Goal: Task Accomplishment & Management: Manage account settings

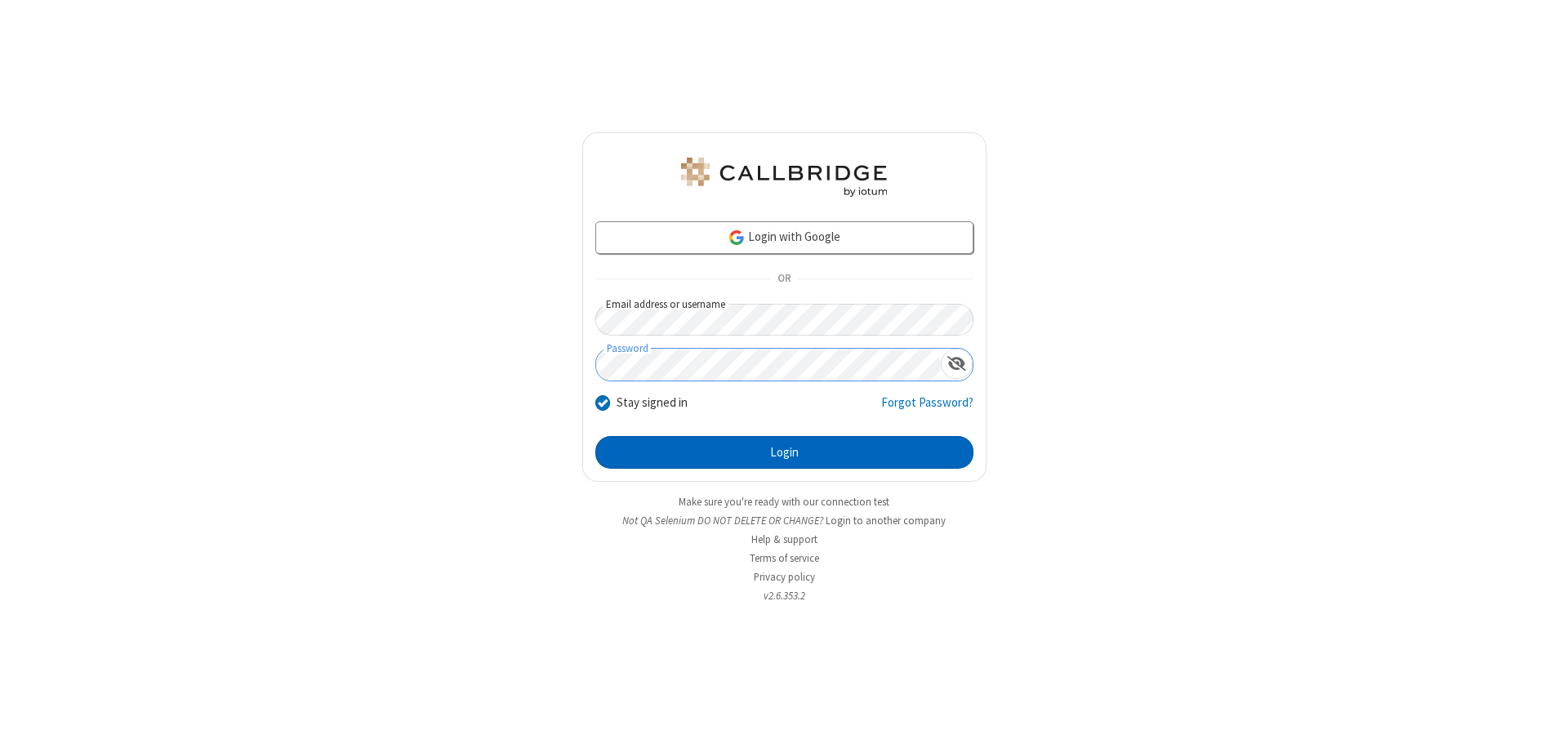
click at [784, 452] on button "Login" at bounding box center [784, 452] width 378 height 33
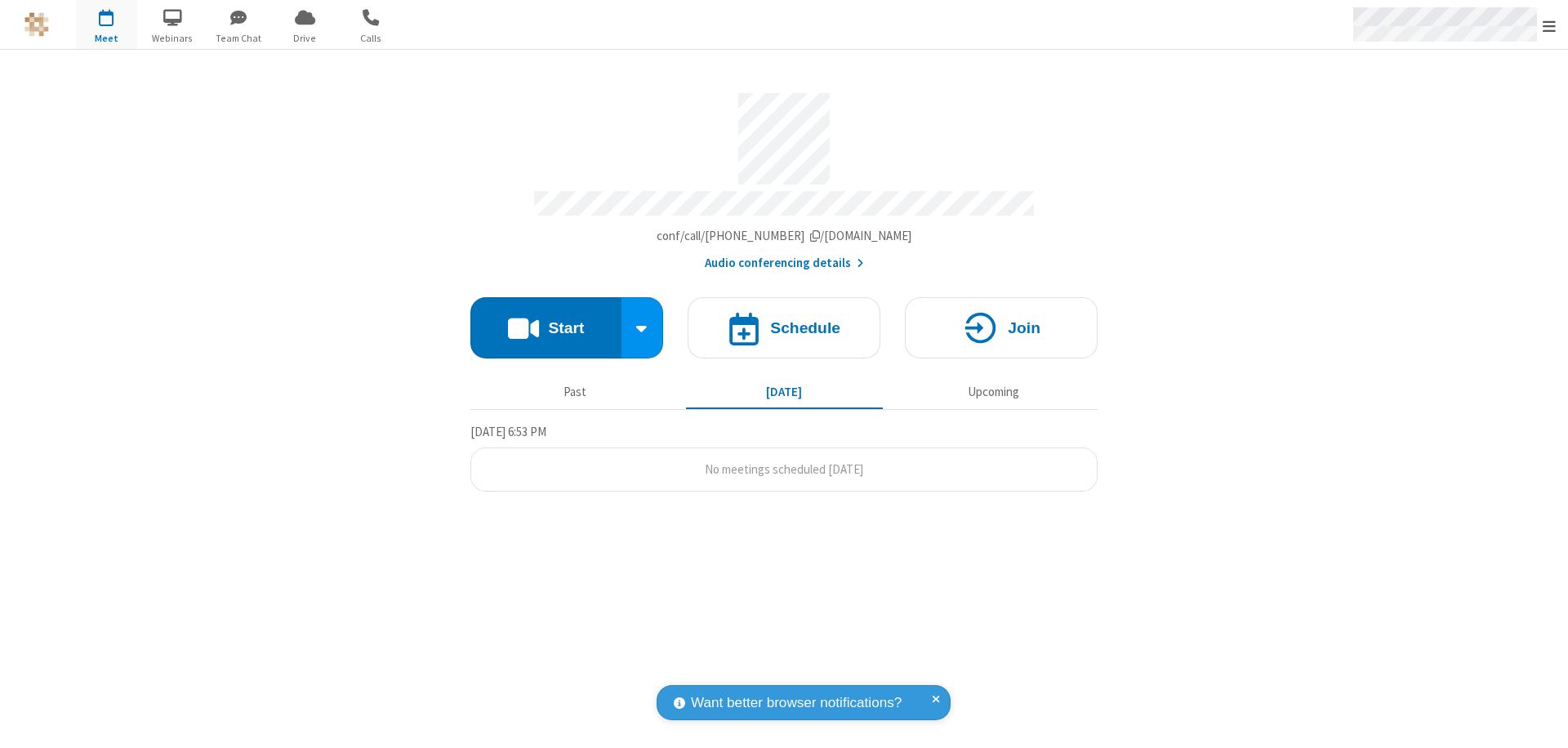
click at [1549, 25] on span "Open menu" at bounding box center [1549, 26] width 13 height 16
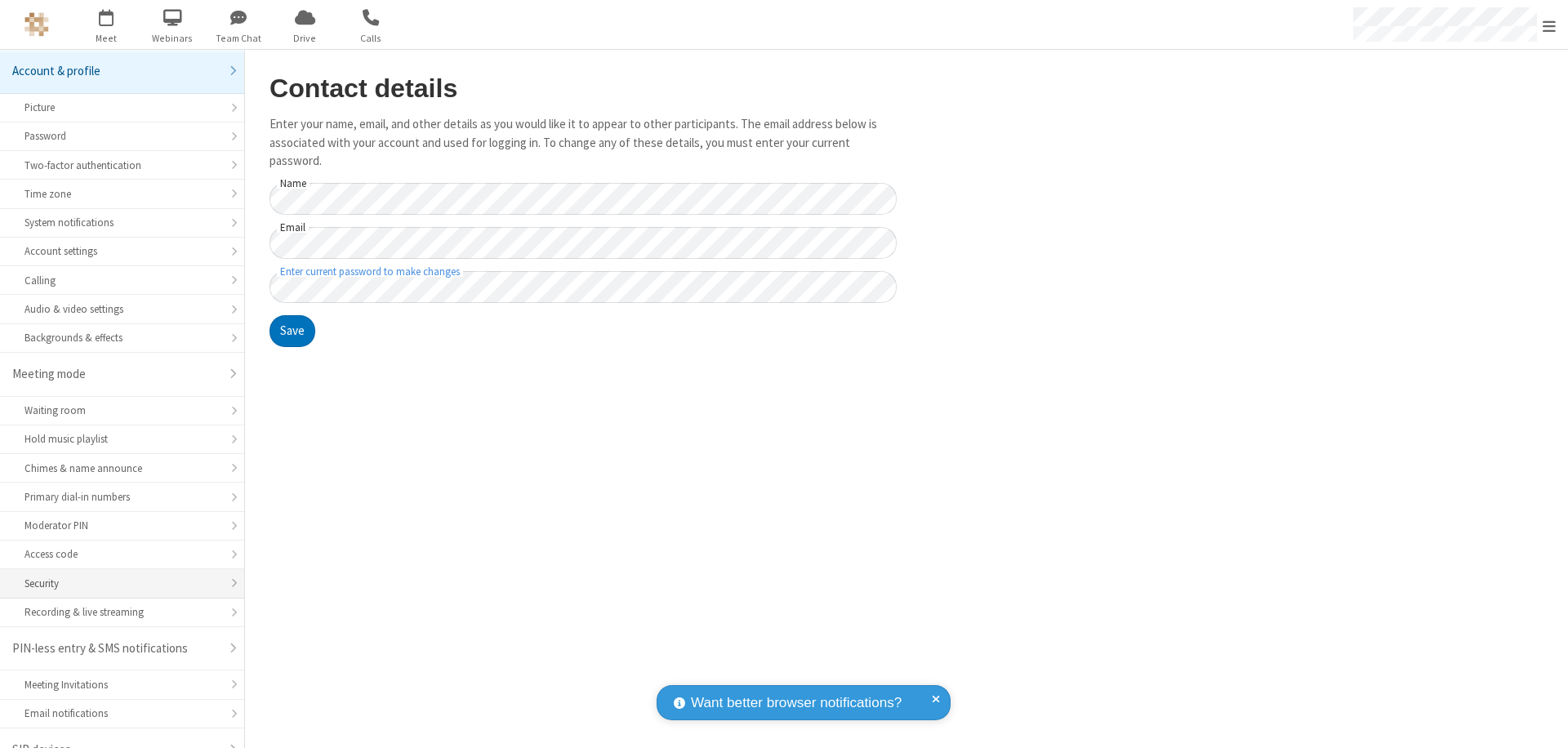
click at [116, 575] on div "Security" at bounding box center [121, 582] width 195 height 15
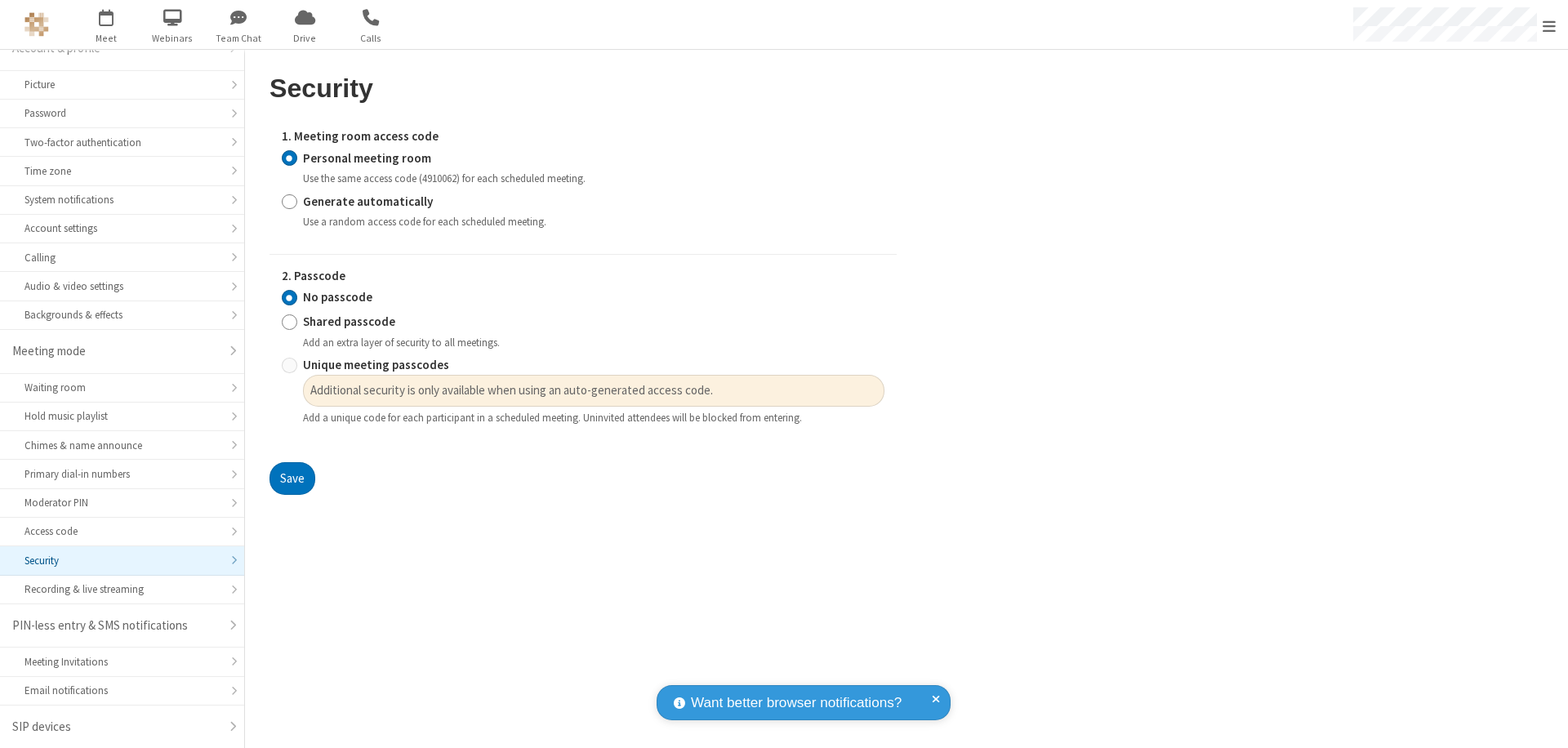
click at [289, 201] on input "Generate automatically" at bounding box center [289, 201] width 15 height 17
radio input "true"
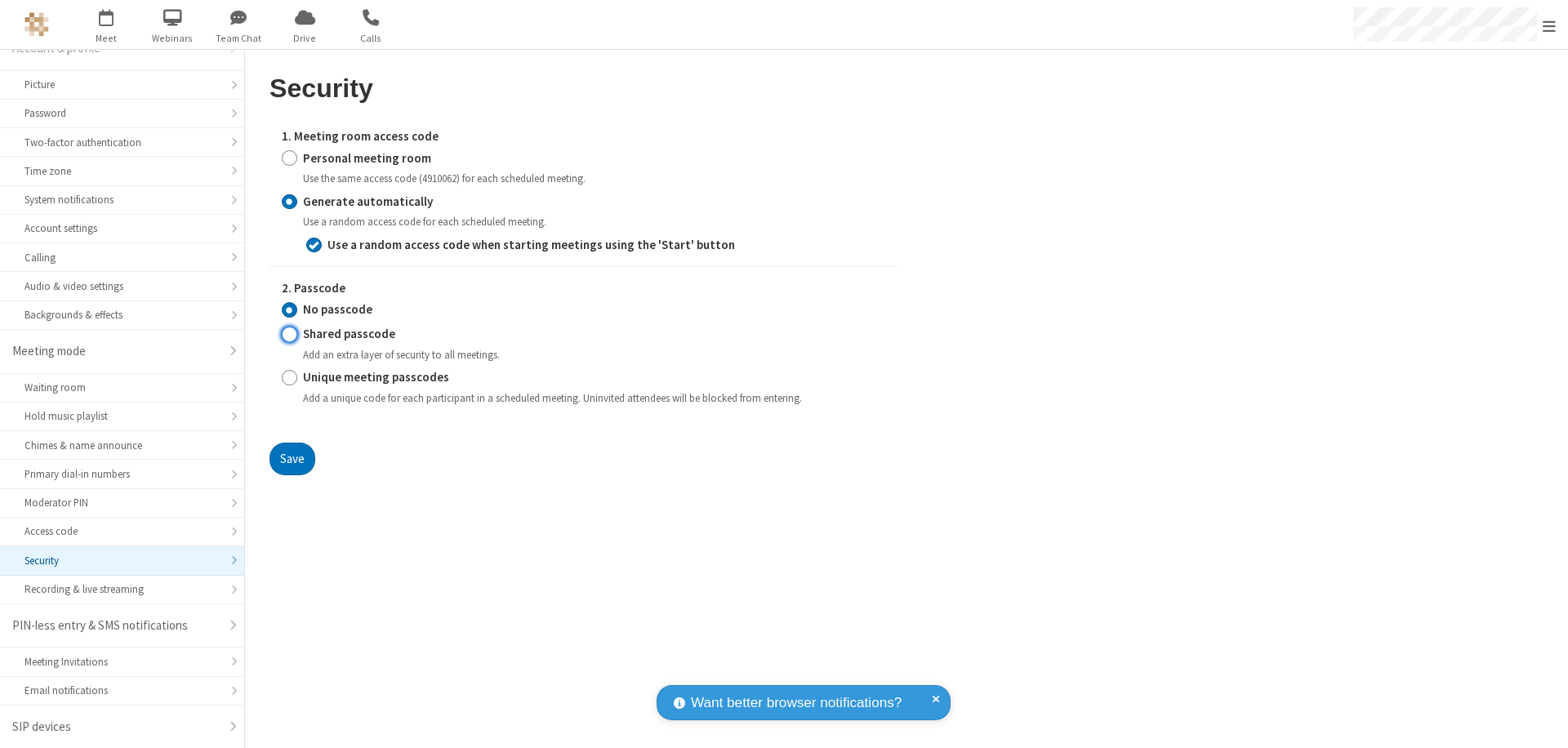
click at [289, 334] on input "Shared passcode" at bounding box center [289, 334] width 15 height 17
radio input "true"
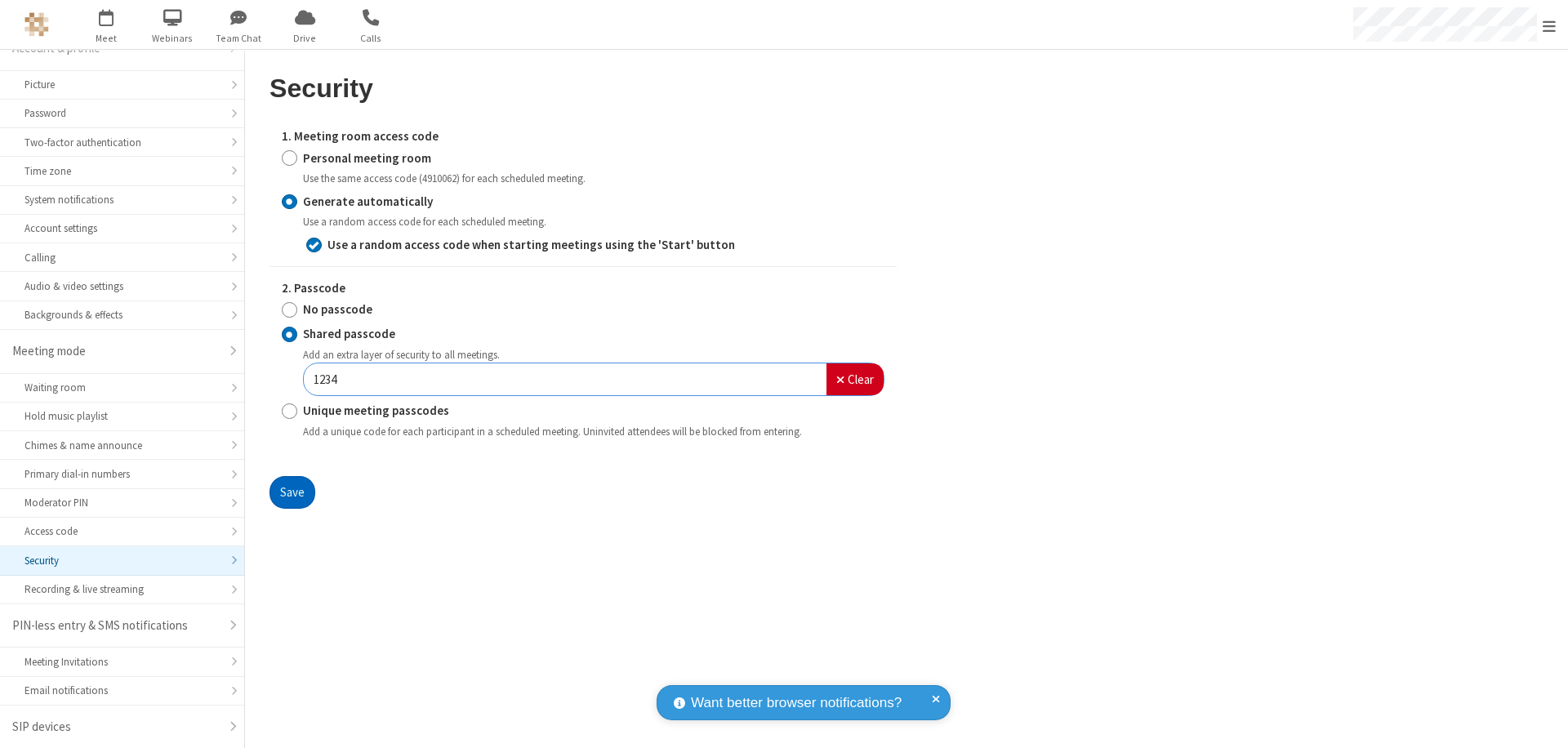
type input "1234"
click at [292, 492] on button "Save" at bounding box center [292, 492] width 45 height 33
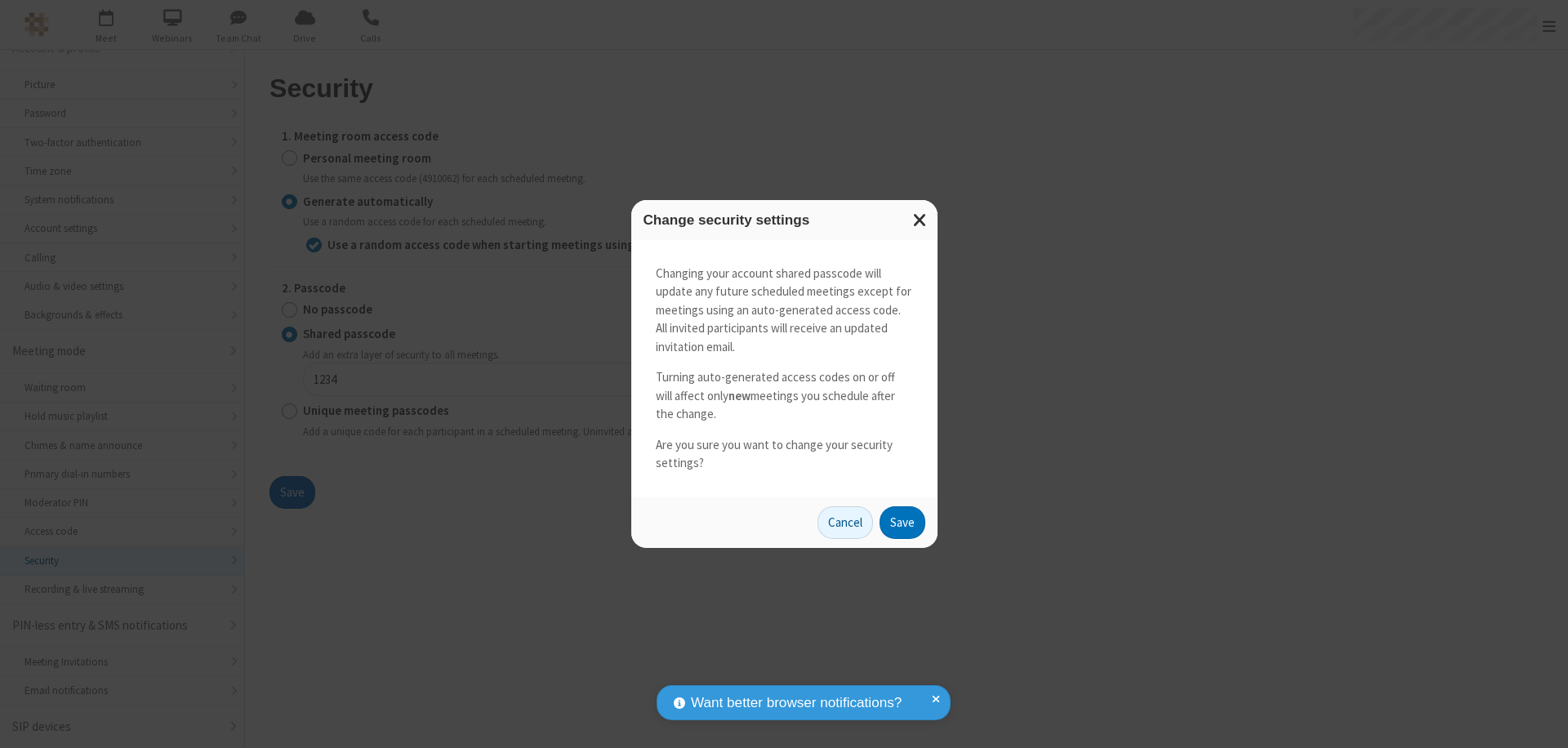
click at [901, 522] on button "Save" at bounding box center [902, 523] width 45 height 33
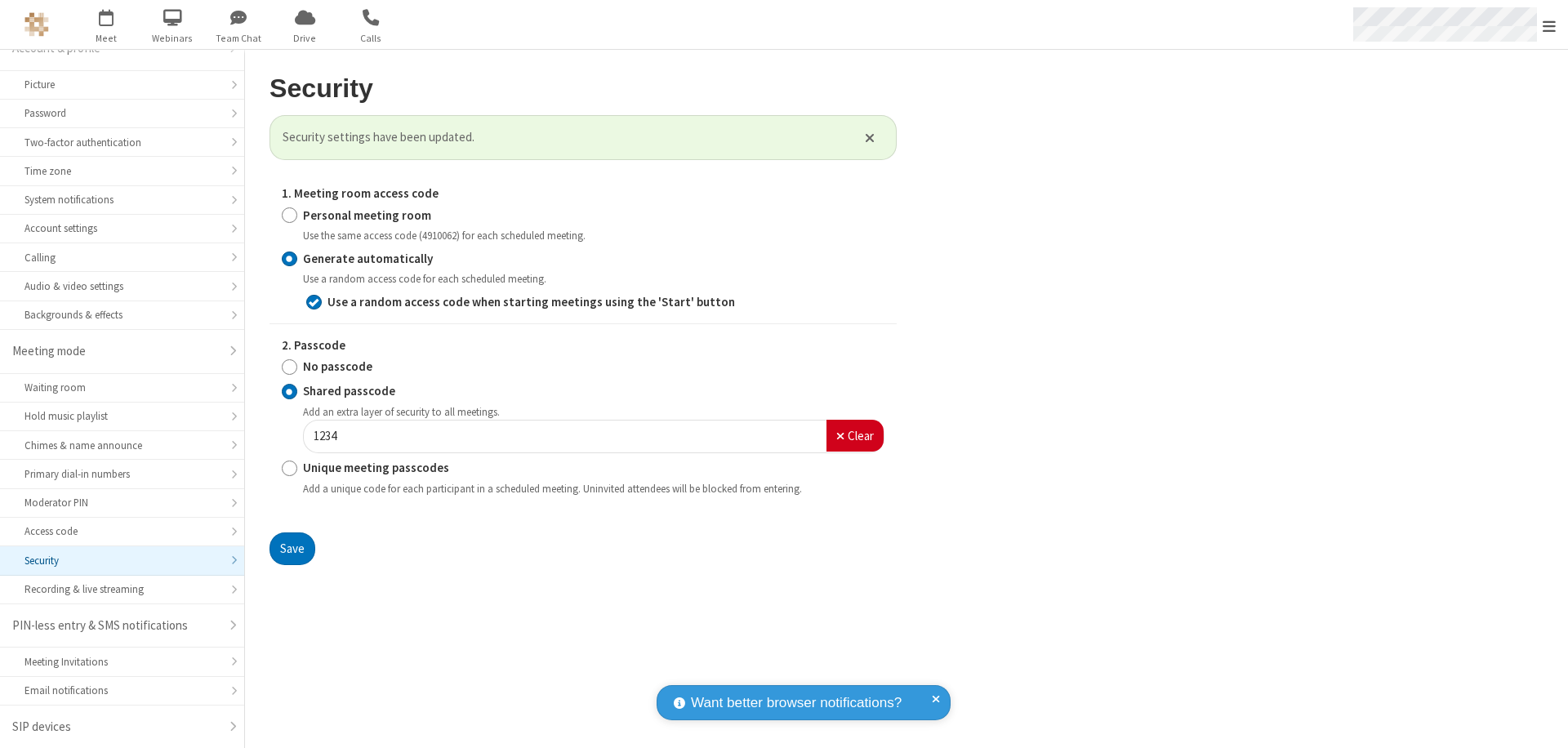
click at [1549, 25] on span "Open menu" at bounding box center [1549, 26] width 13 height 16
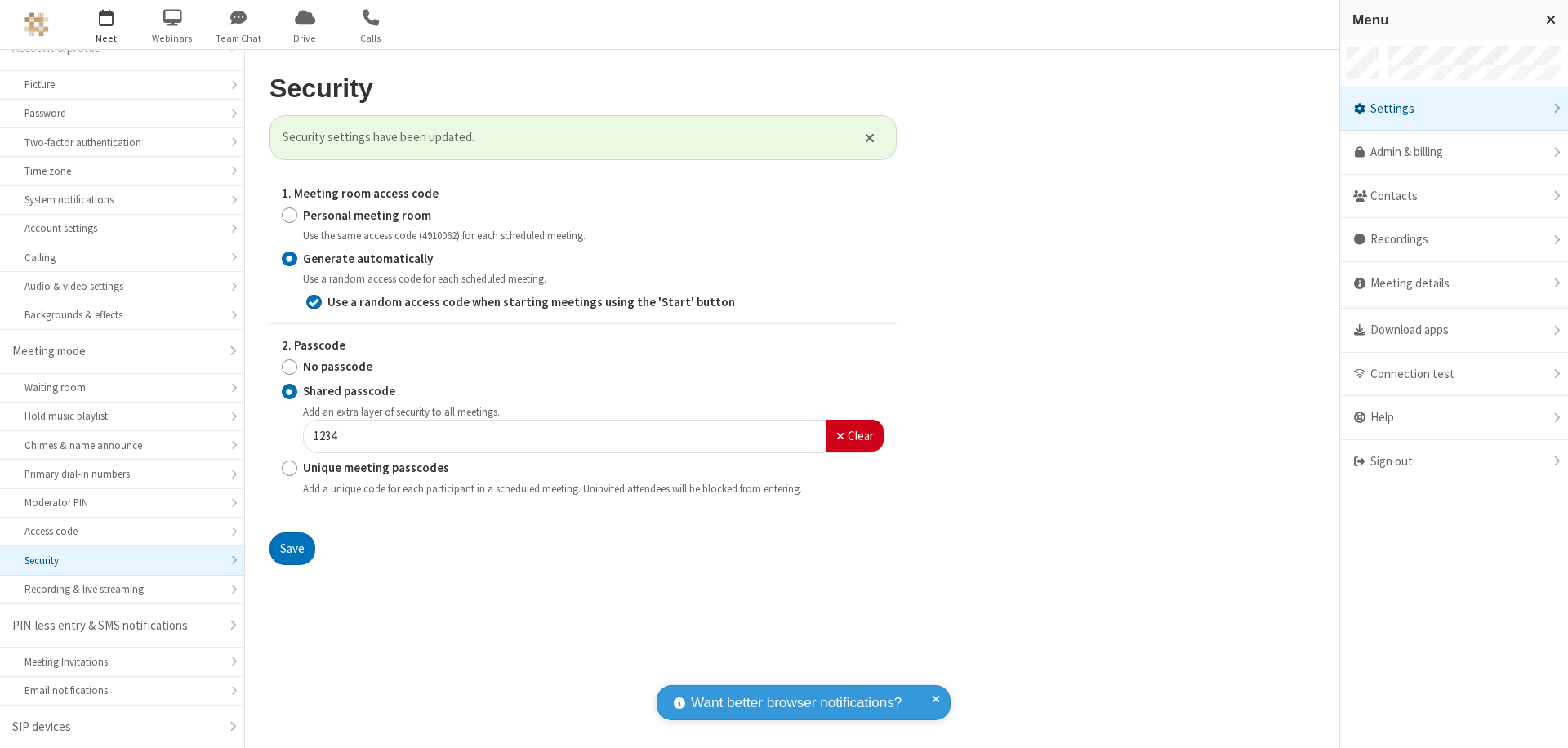
click at [106, 24] on span "button" at bounding box center [107, 17] width 62 height 28
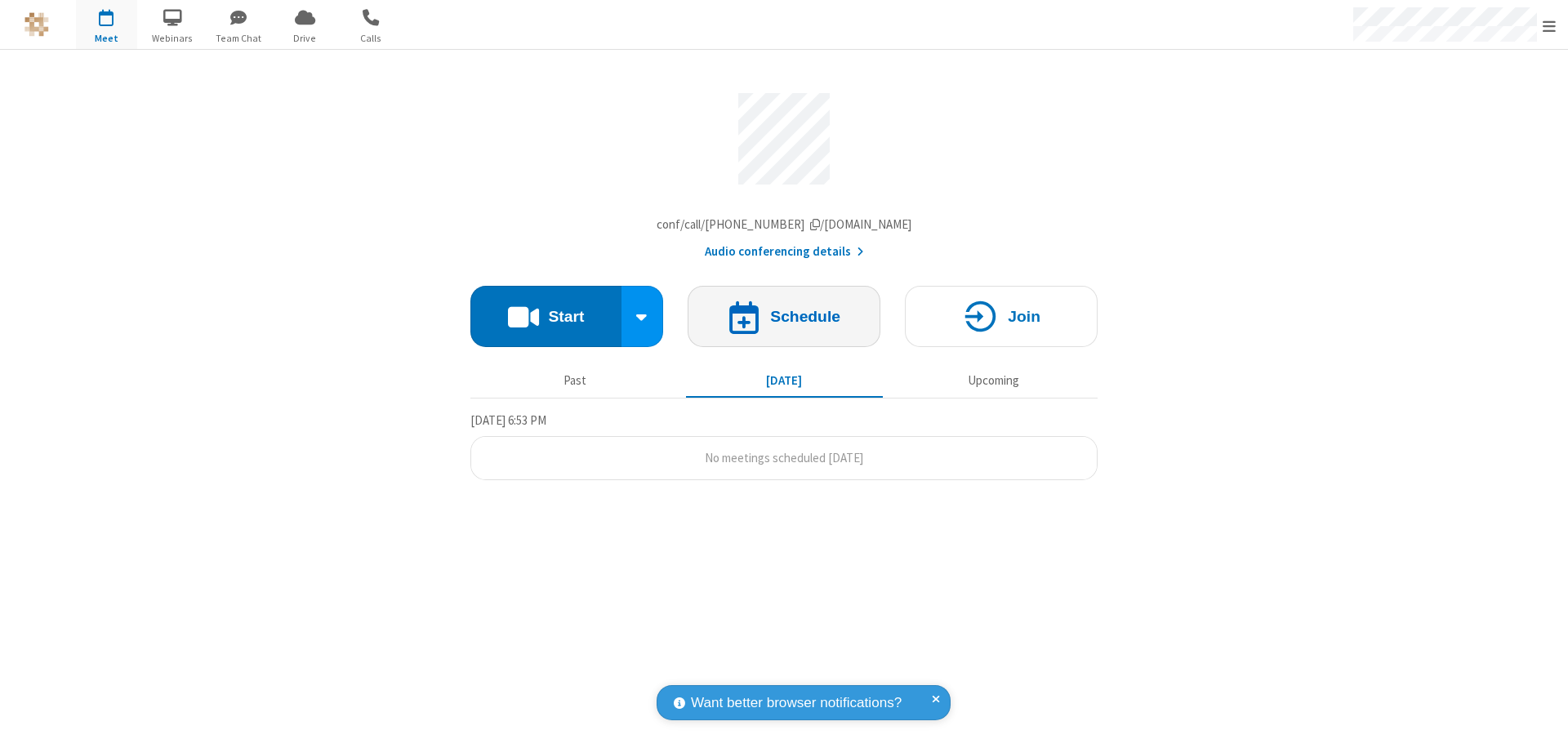
click at [784, 320] on h4 "Schedule" at bounding box center [805, 316] width 71 height 15
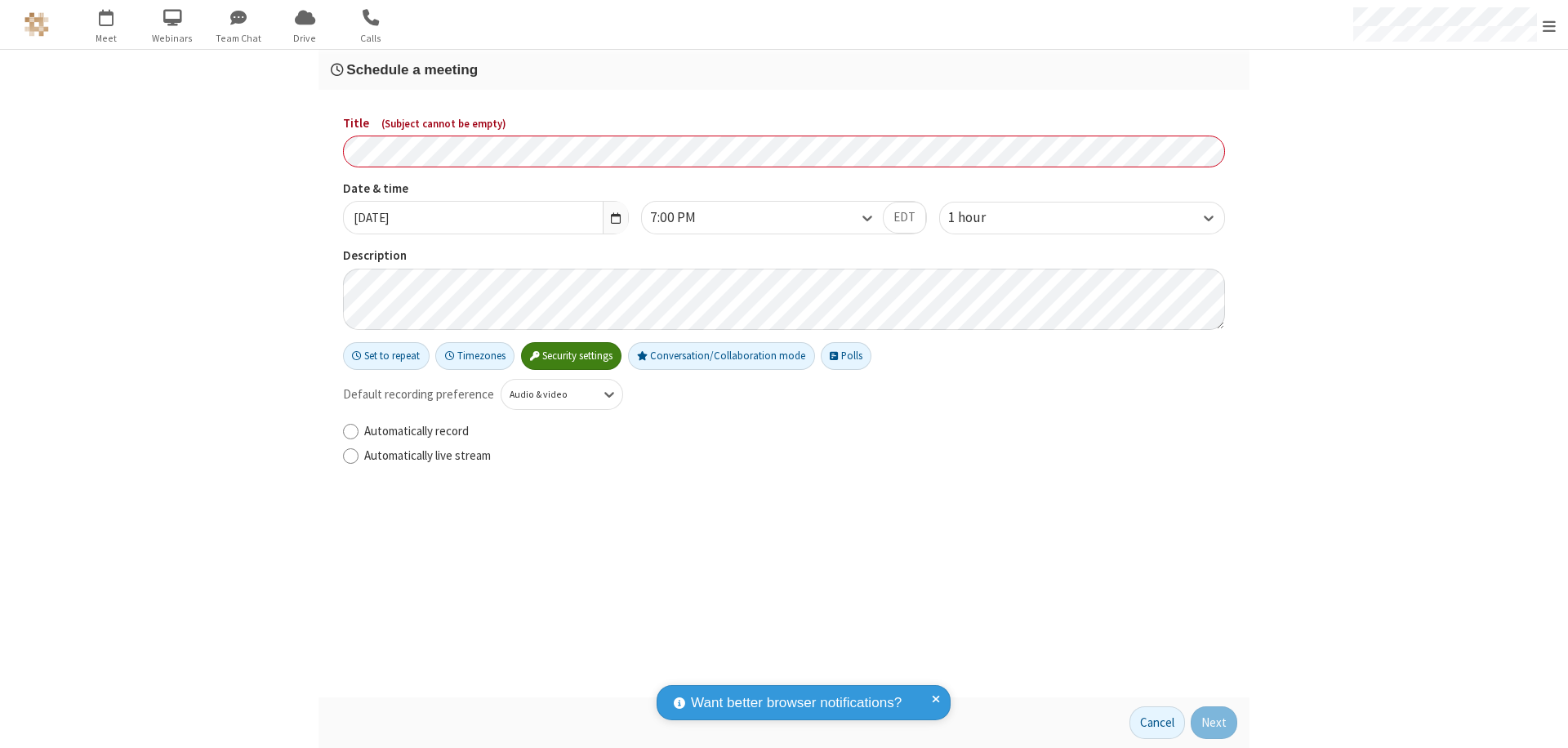
click at [784, 70] on h3 "Schedule a meeting" at bounding box center [784, 70] width 906 height 15
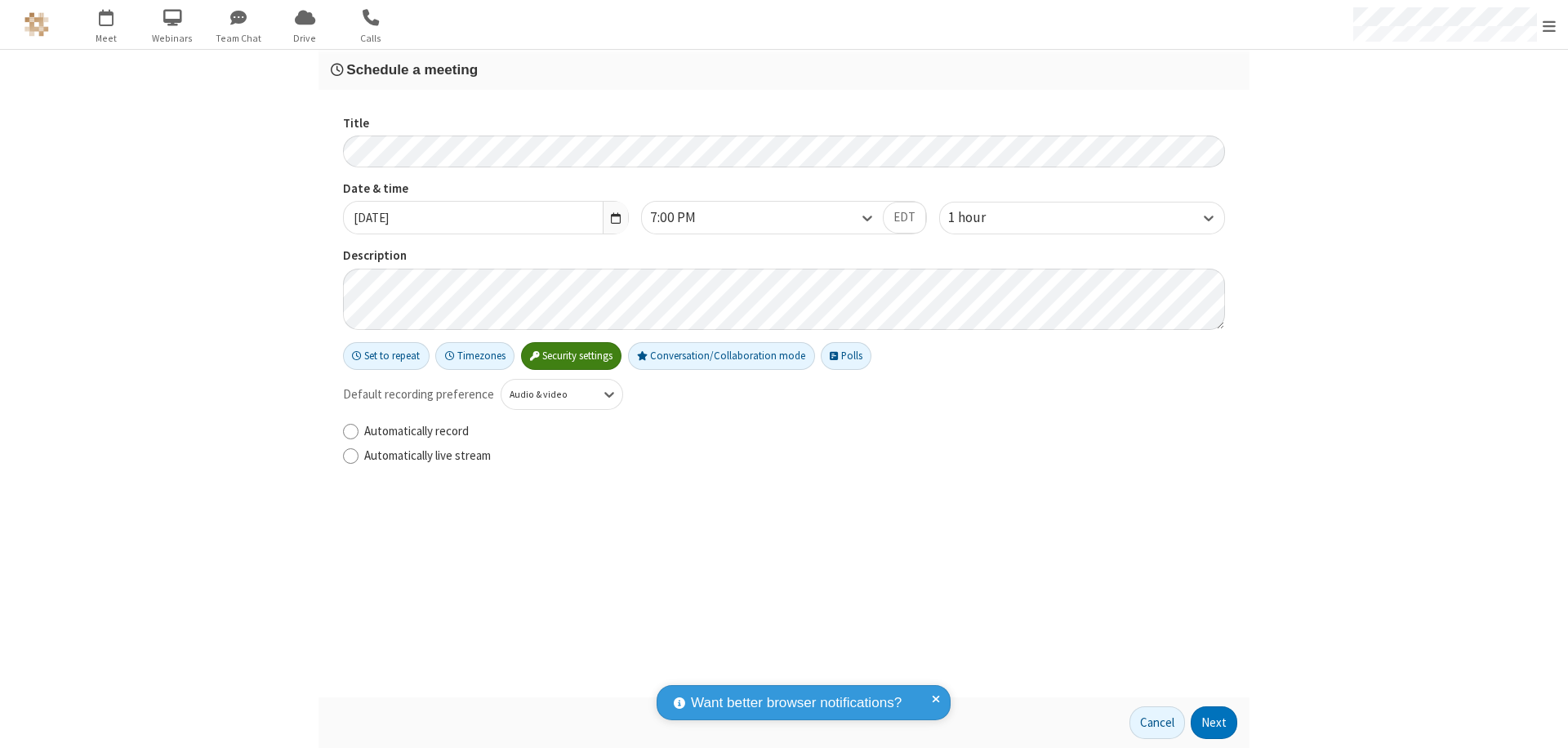
click at [1214, 723] on button "Next" at bounding box center [1213, 723] width 46 height 33
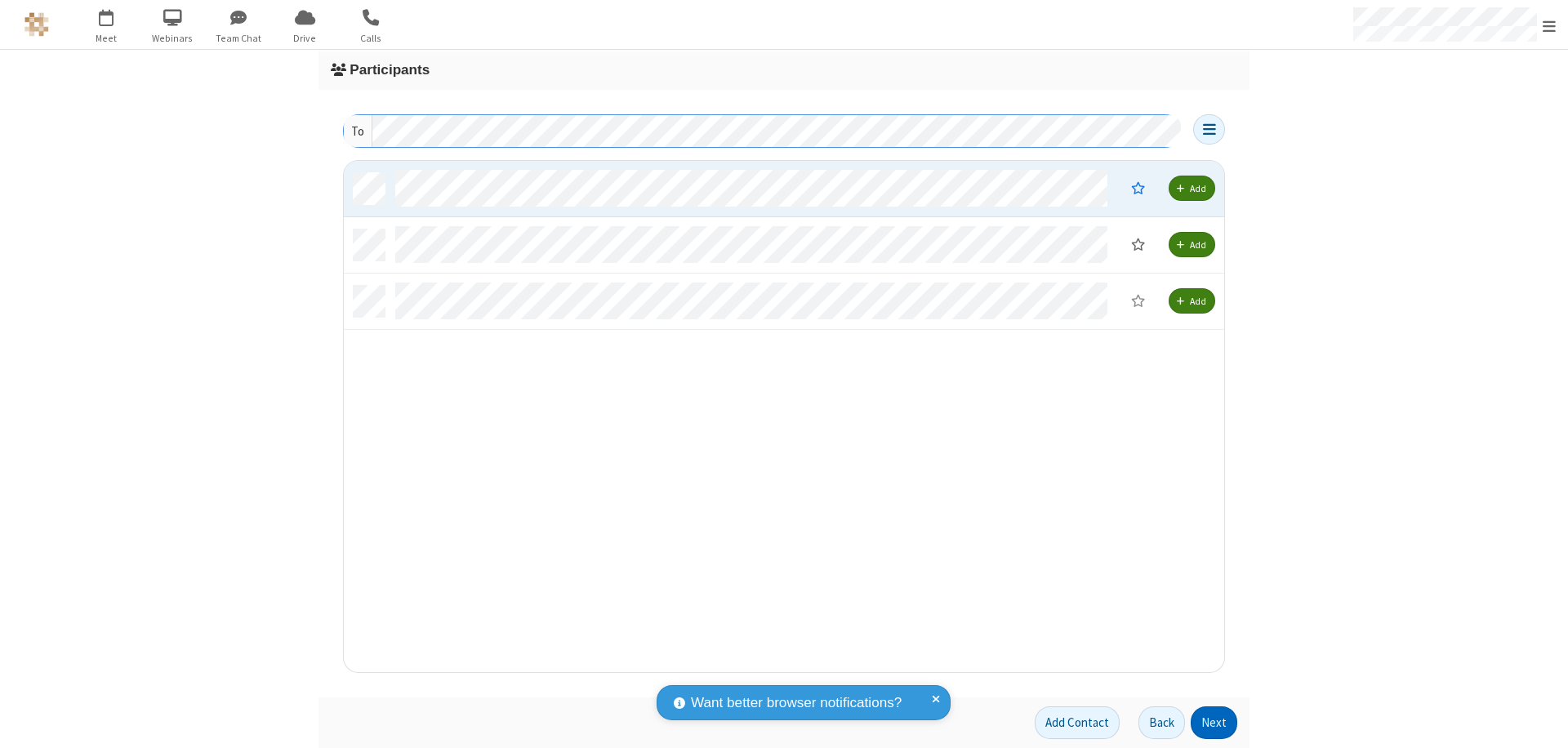
click at [1214, 723] on button "Next" at bounding box center [1213, 723] width 46 height 33
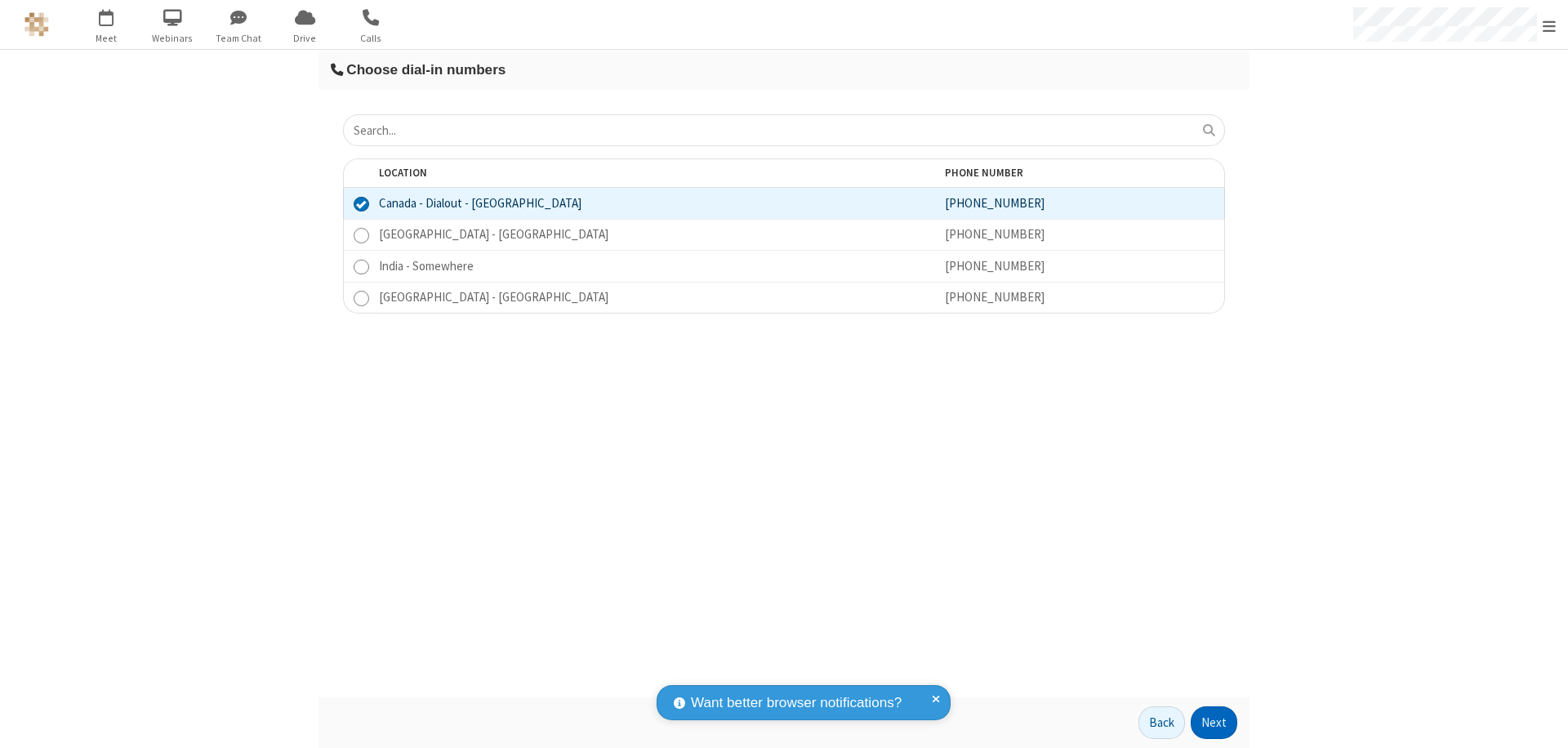
click at [1214, 723] on button "Next" at bounding box center [1213, 723] width 46 height 33
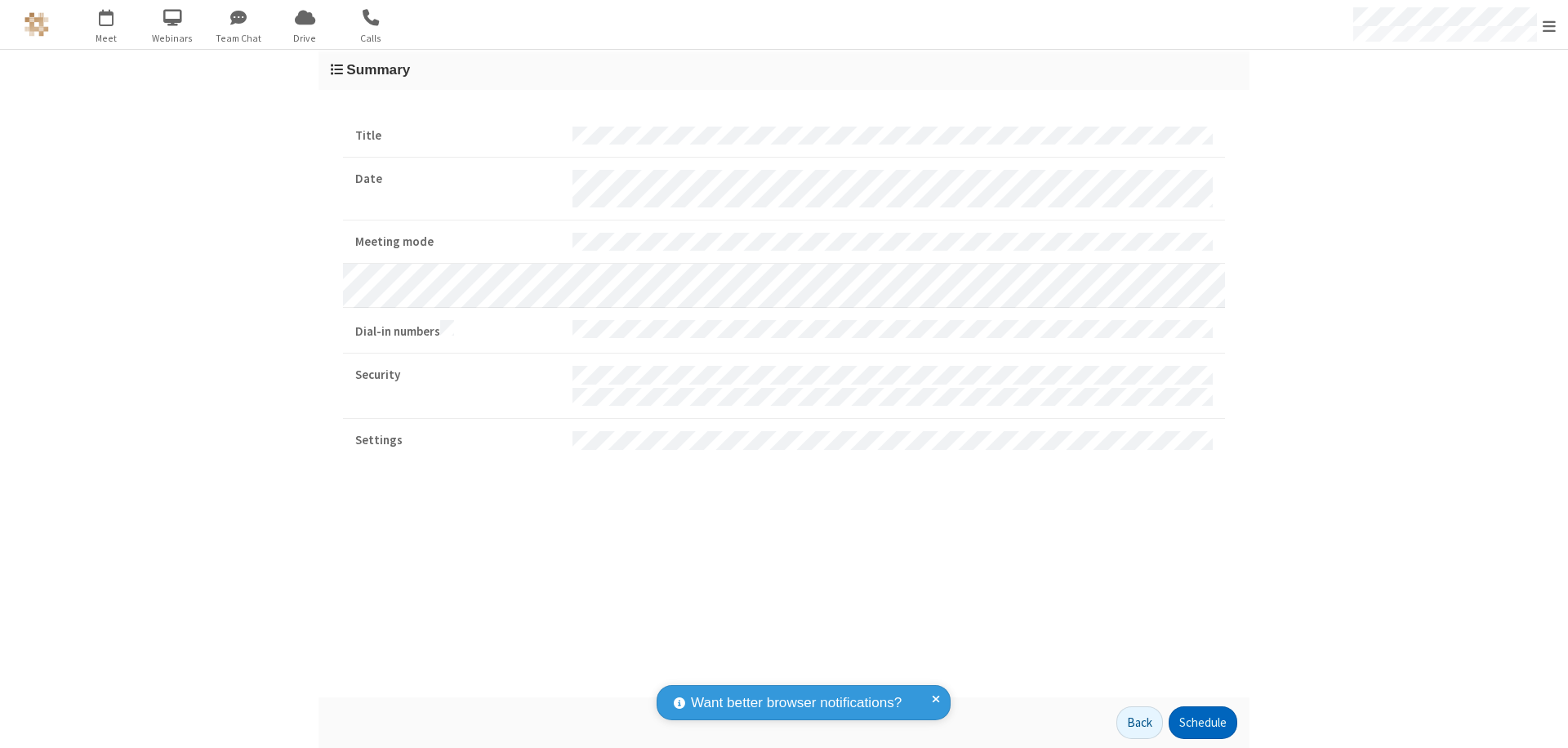
click at [1202, 723] on button "Schedule" at bounding box center [1203, 723] width 69 height 33
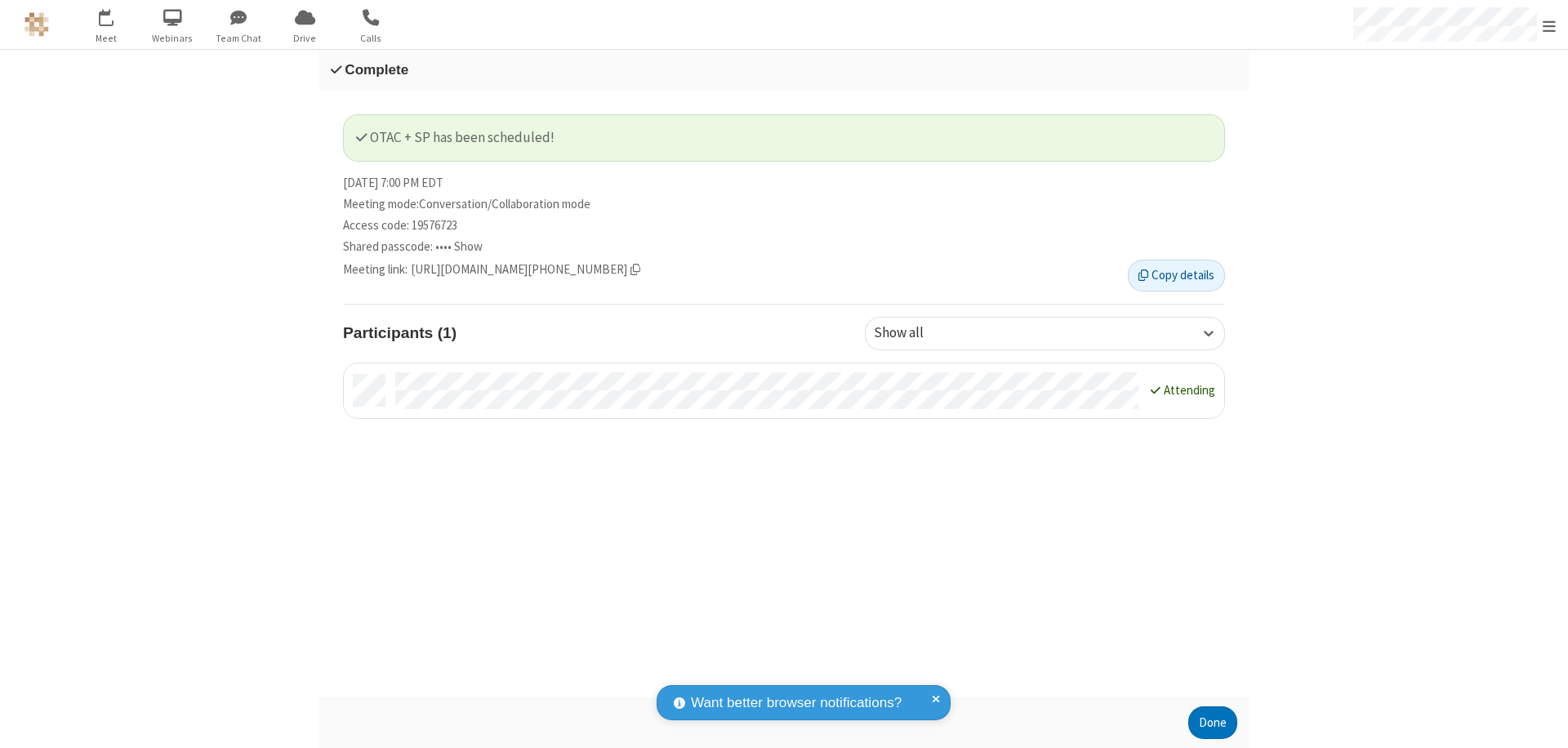
click at [1549, 24] on span "Open menu" at bounding box center [1549, 26] width 13 height 16
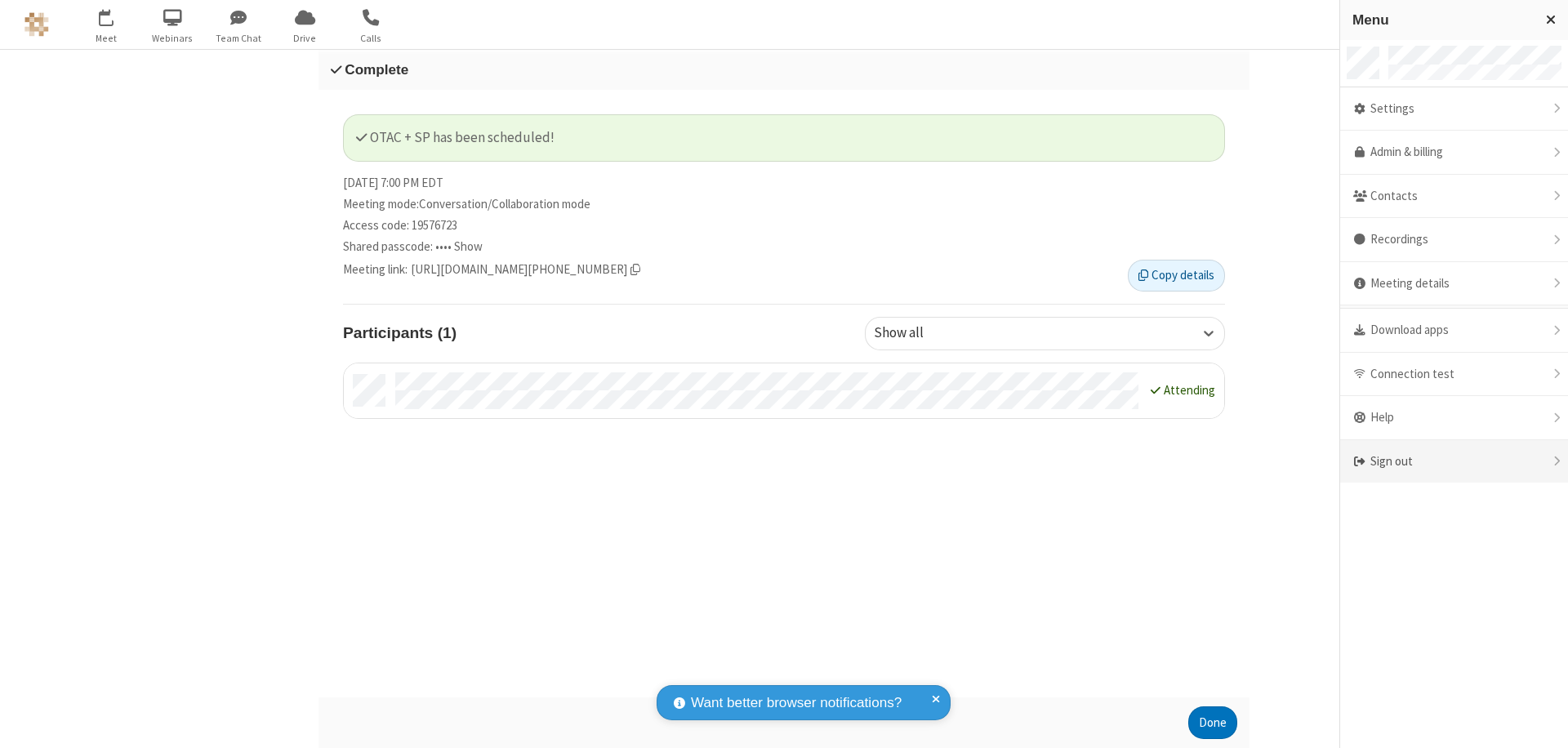
click at [1453, 461] on div "Sign out" at bounding box center [1453, 462] width 227 height 43
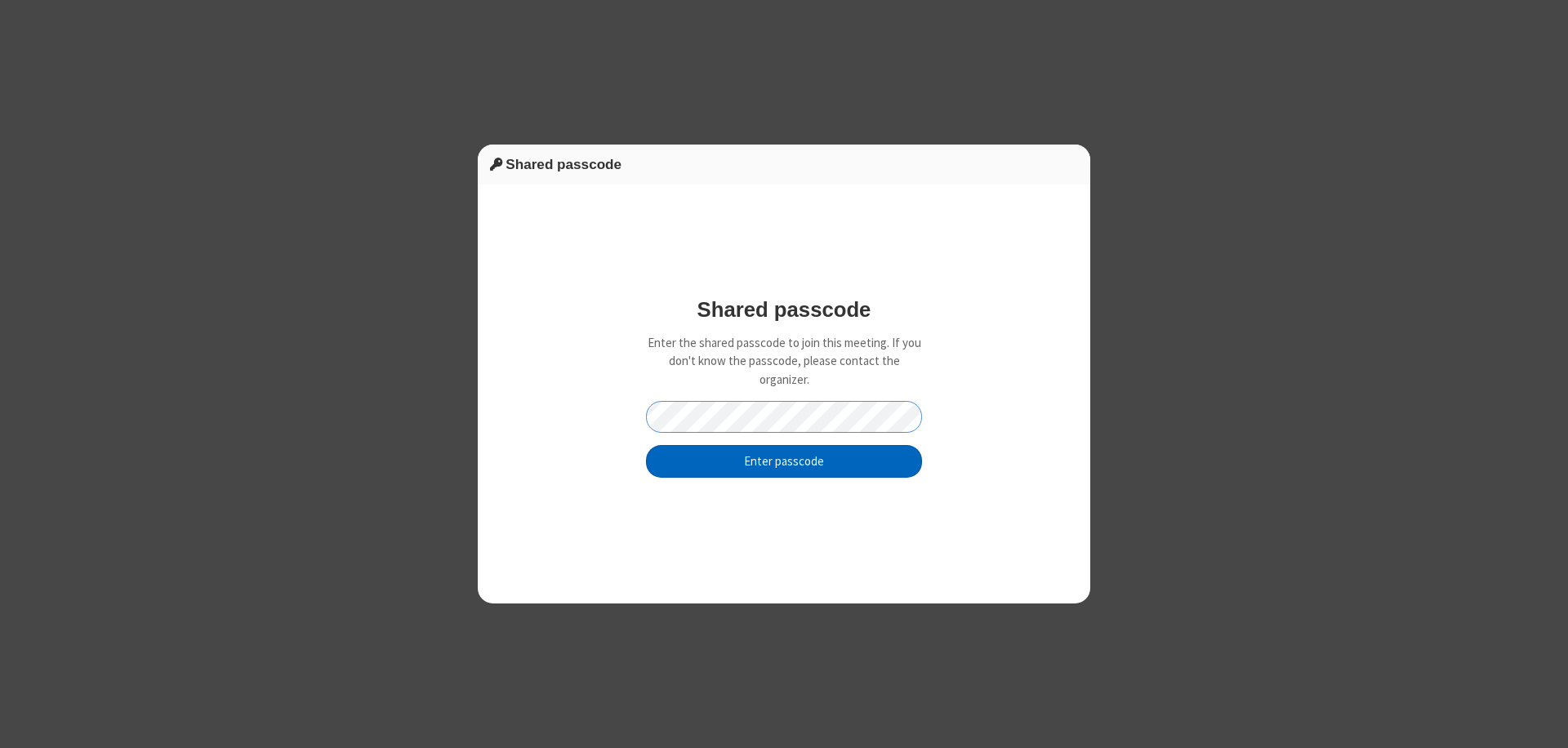
click at [784, 460] on button "Enter passcode" at bounding box center [784, 461] width 276 height 33
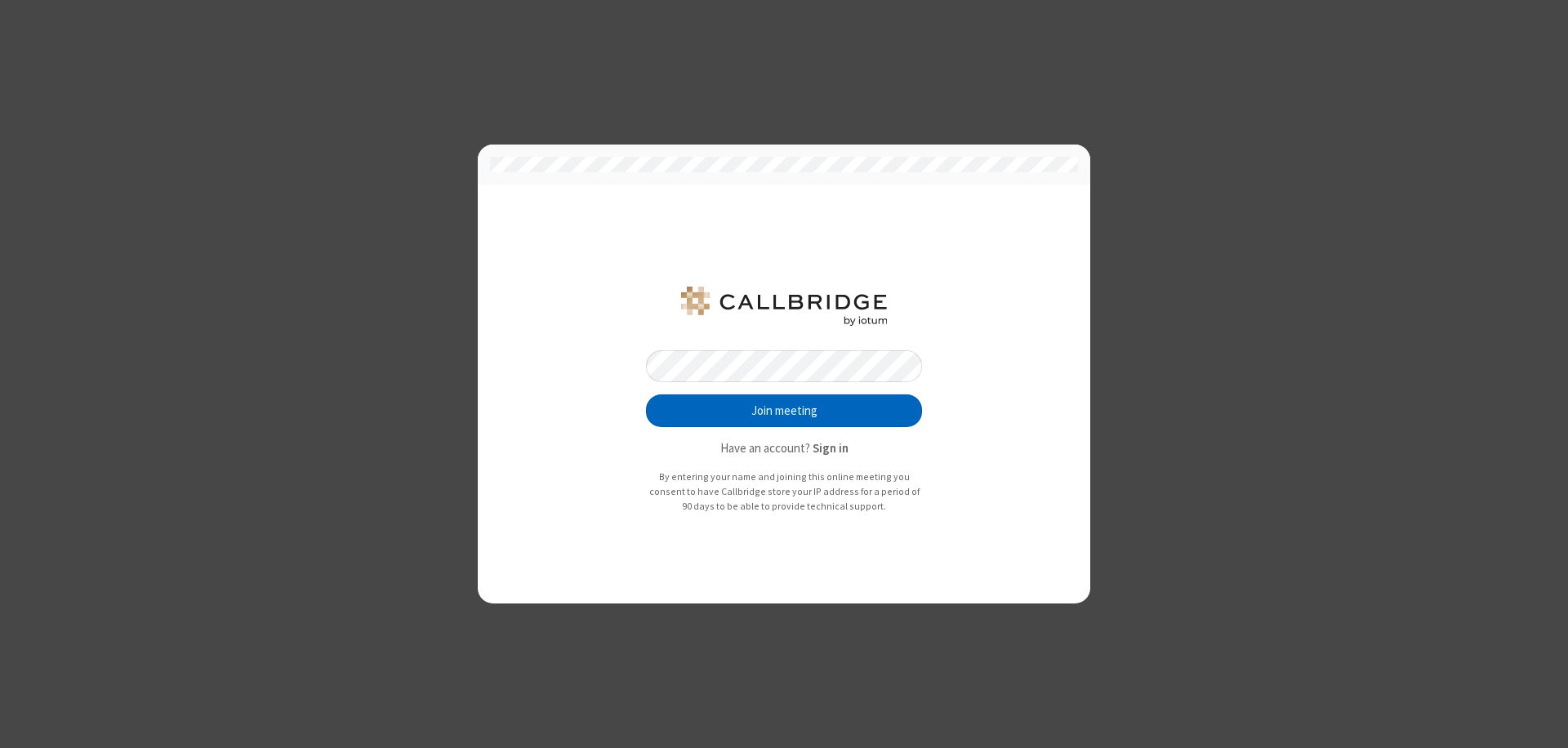
click at [784, 410] on button "Join meeting" at bounding box center [784, 410] width 276 height 33
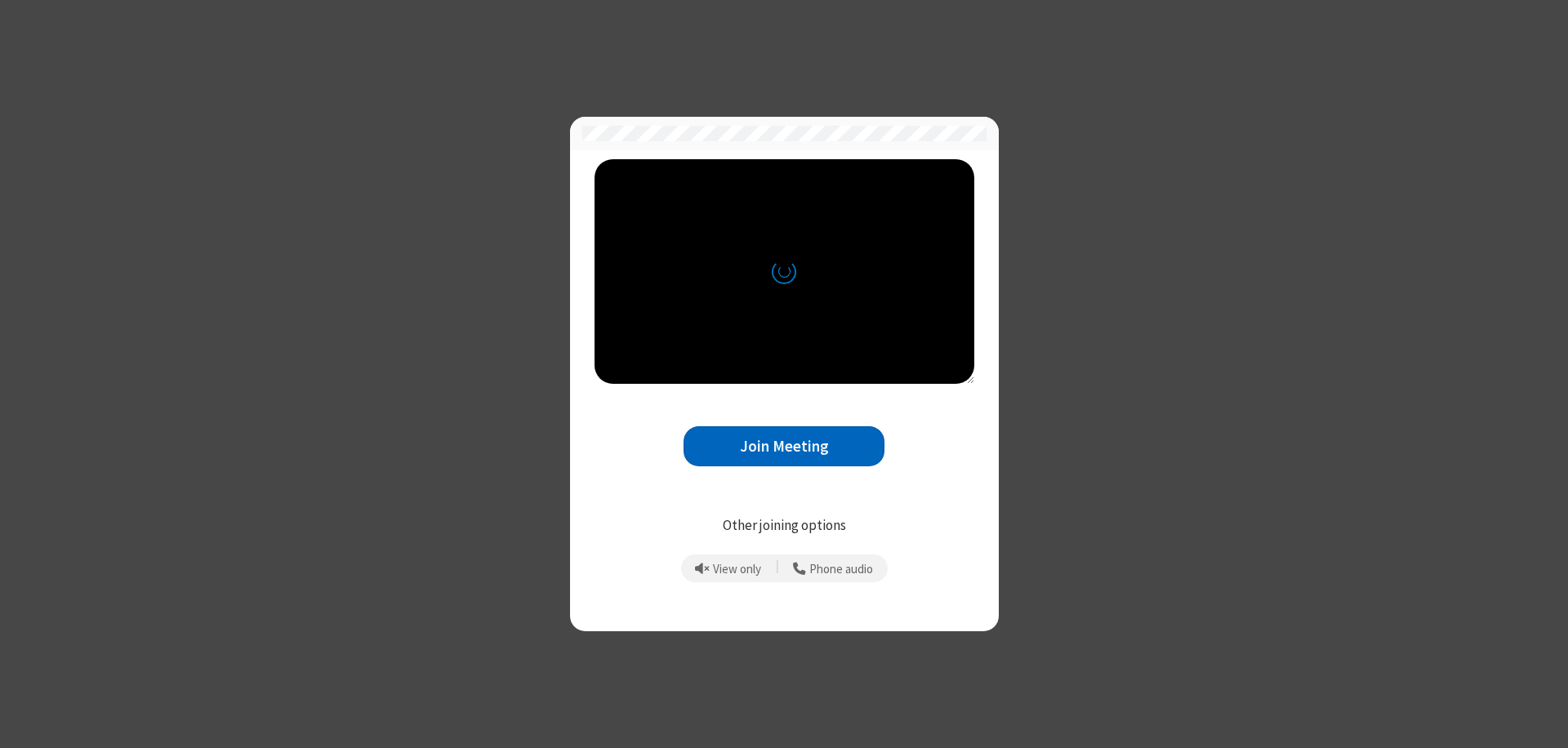
click at [784, 446] on button "Join Meeting" at bounding box center [784, 446] width 201 height 40
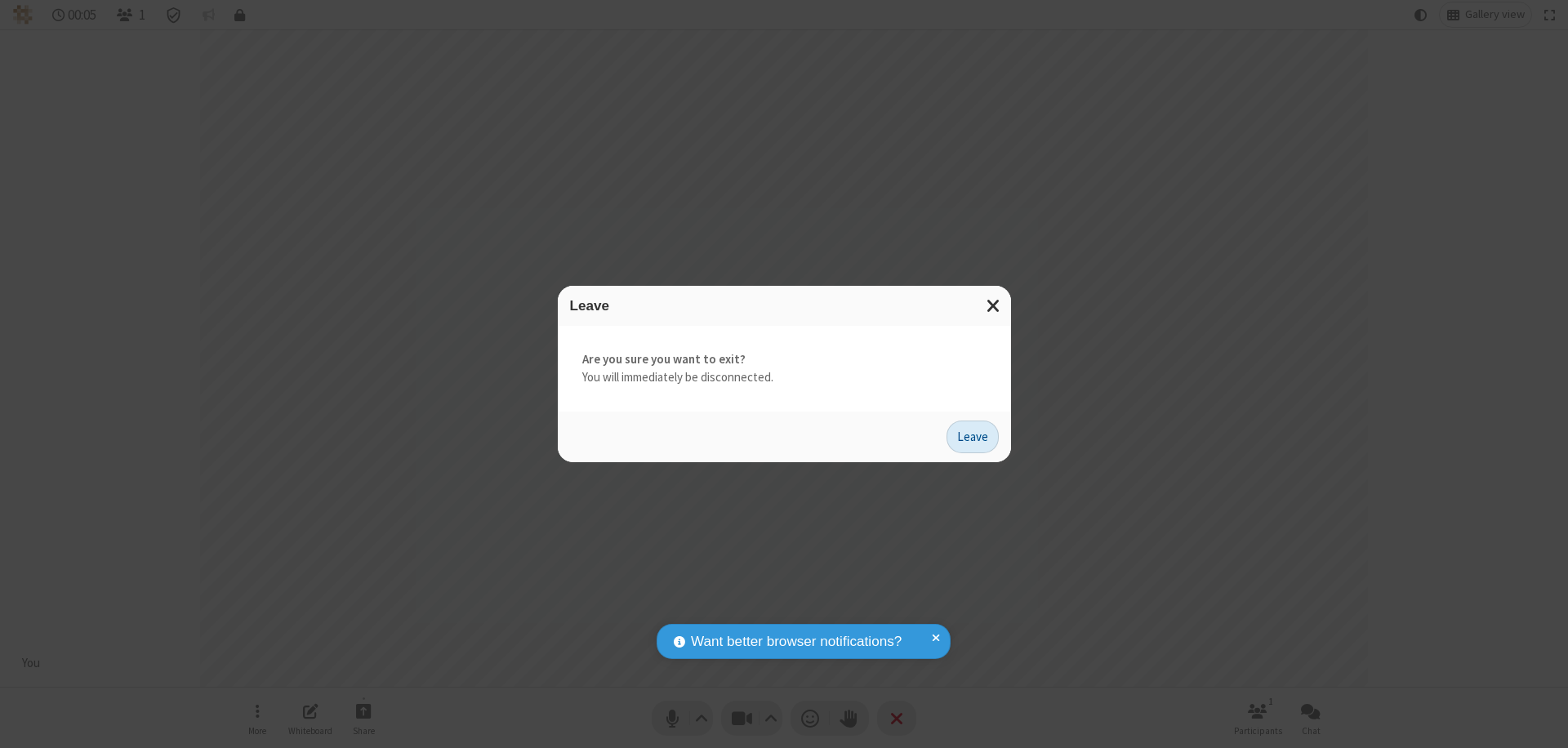
click at [972, 436] on button "Leave" at bounding box center [973, 436] width 53 height 33
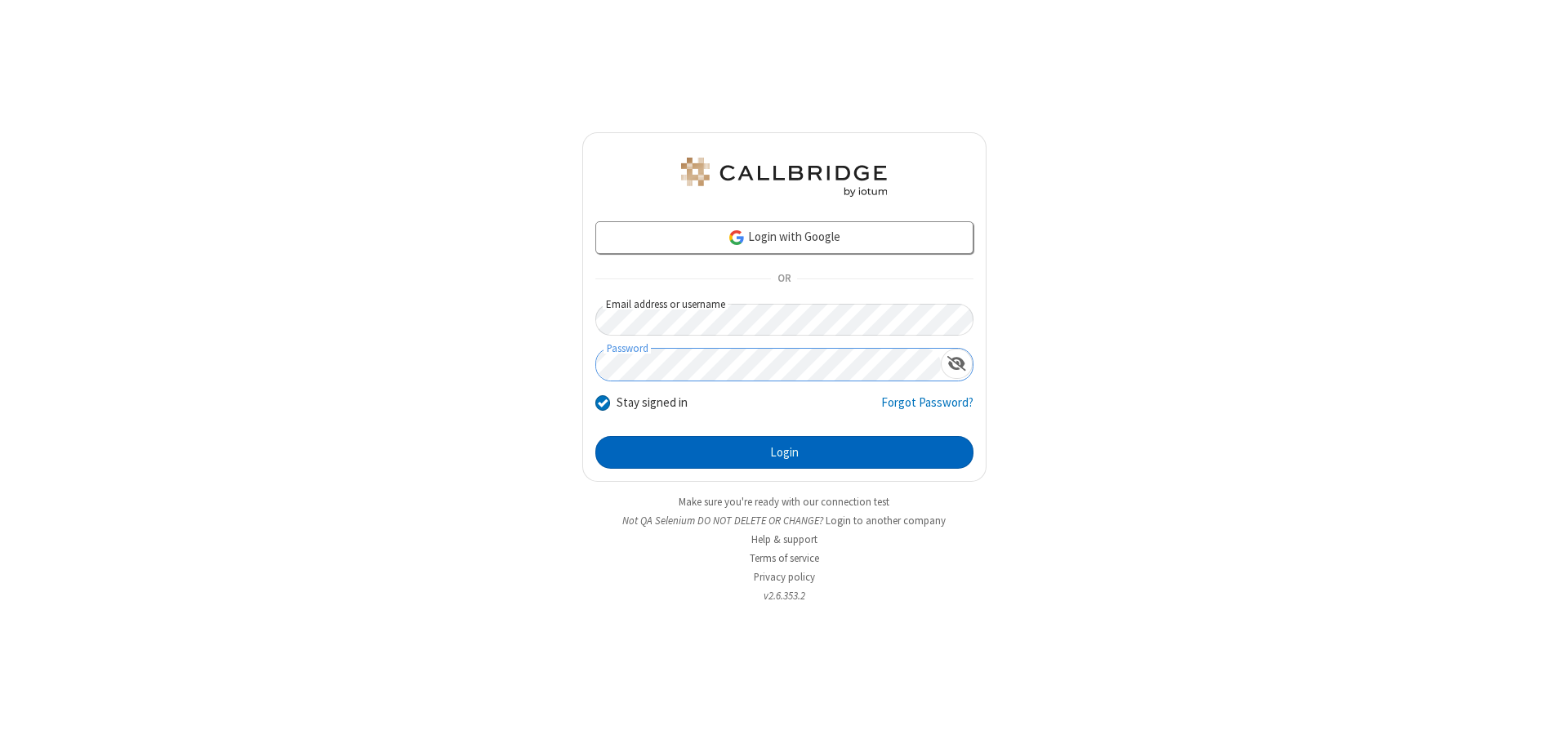
click at [784, 452] on button "Login" at bounding box center [784, 452] width 378 height 33
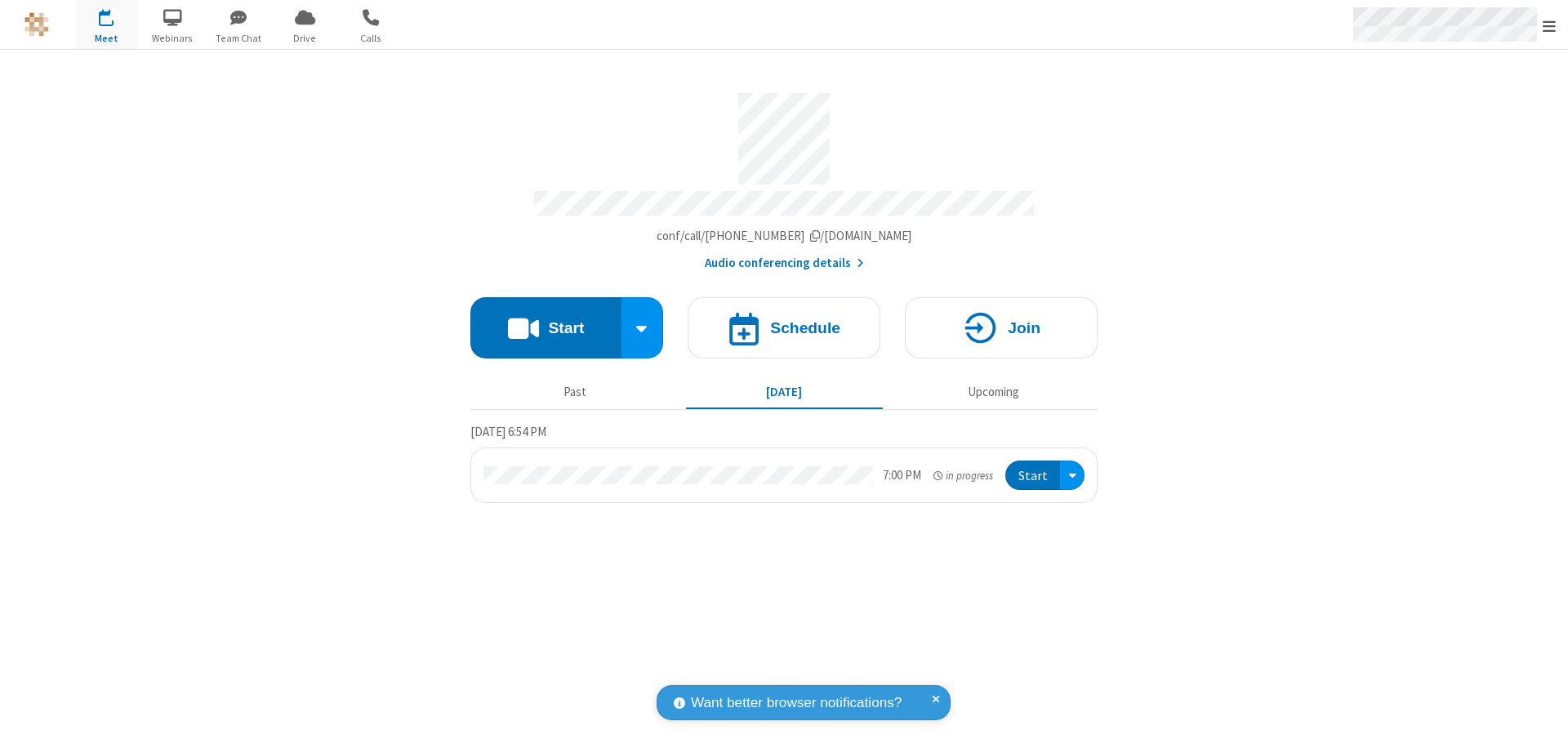
click at [1549, 25] on span "Open menu" at bounding box center [1549, 26] width 13 height 16
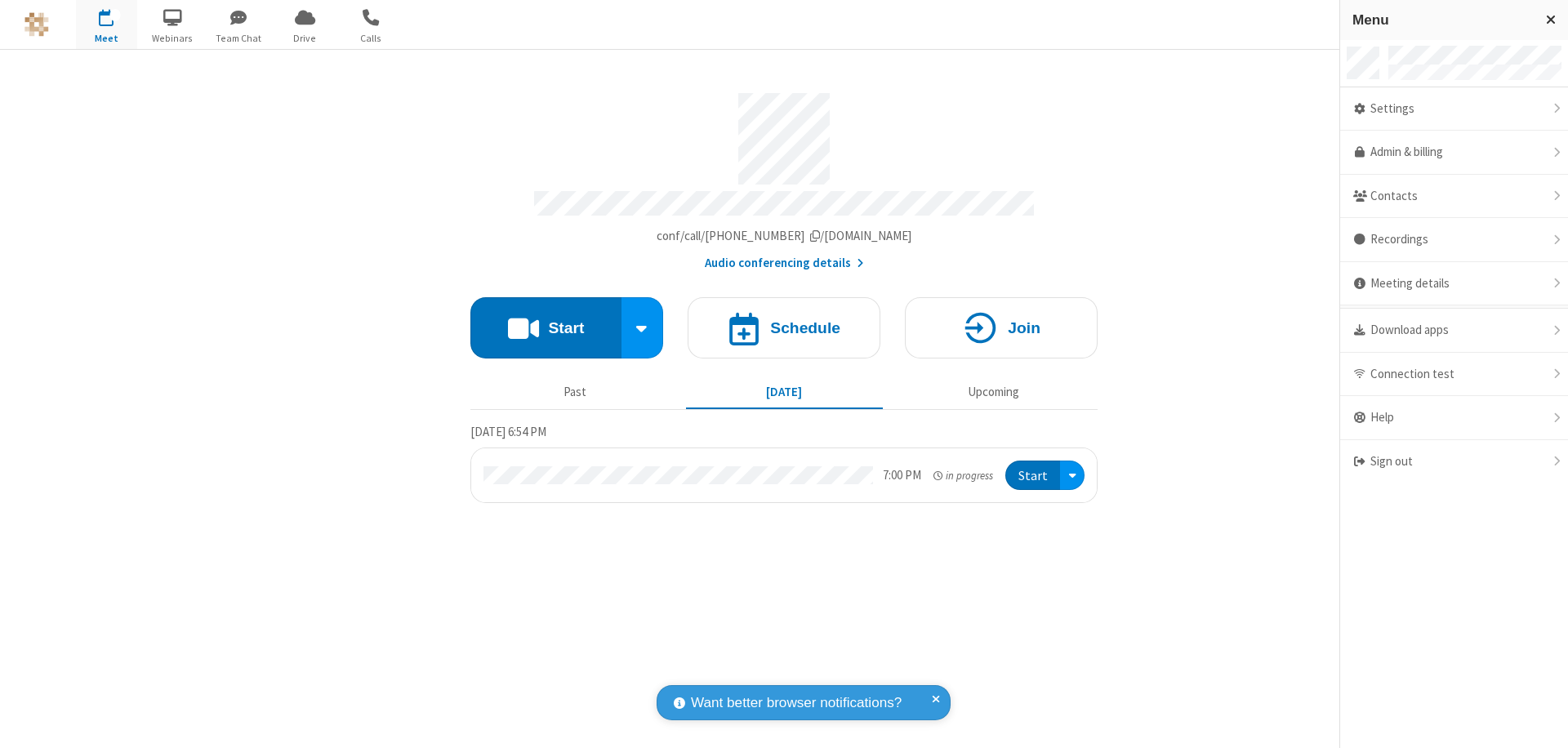
click at [1453, 109] on div "Settings" at bounding box center [1453, 109] width 227 height 44
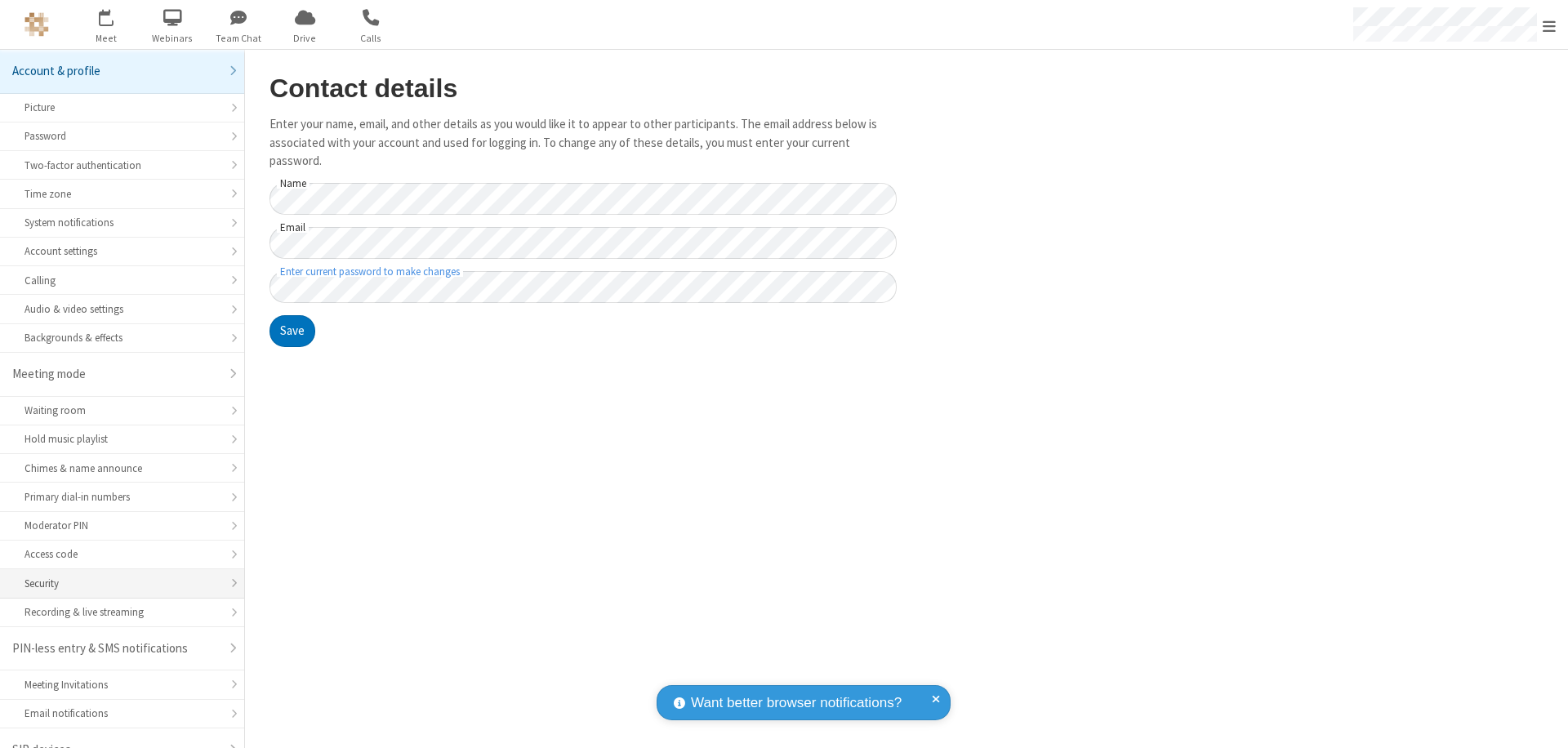
click at [116, 575] on div "Security" at bounding box center [121, 582] width 195 height 15
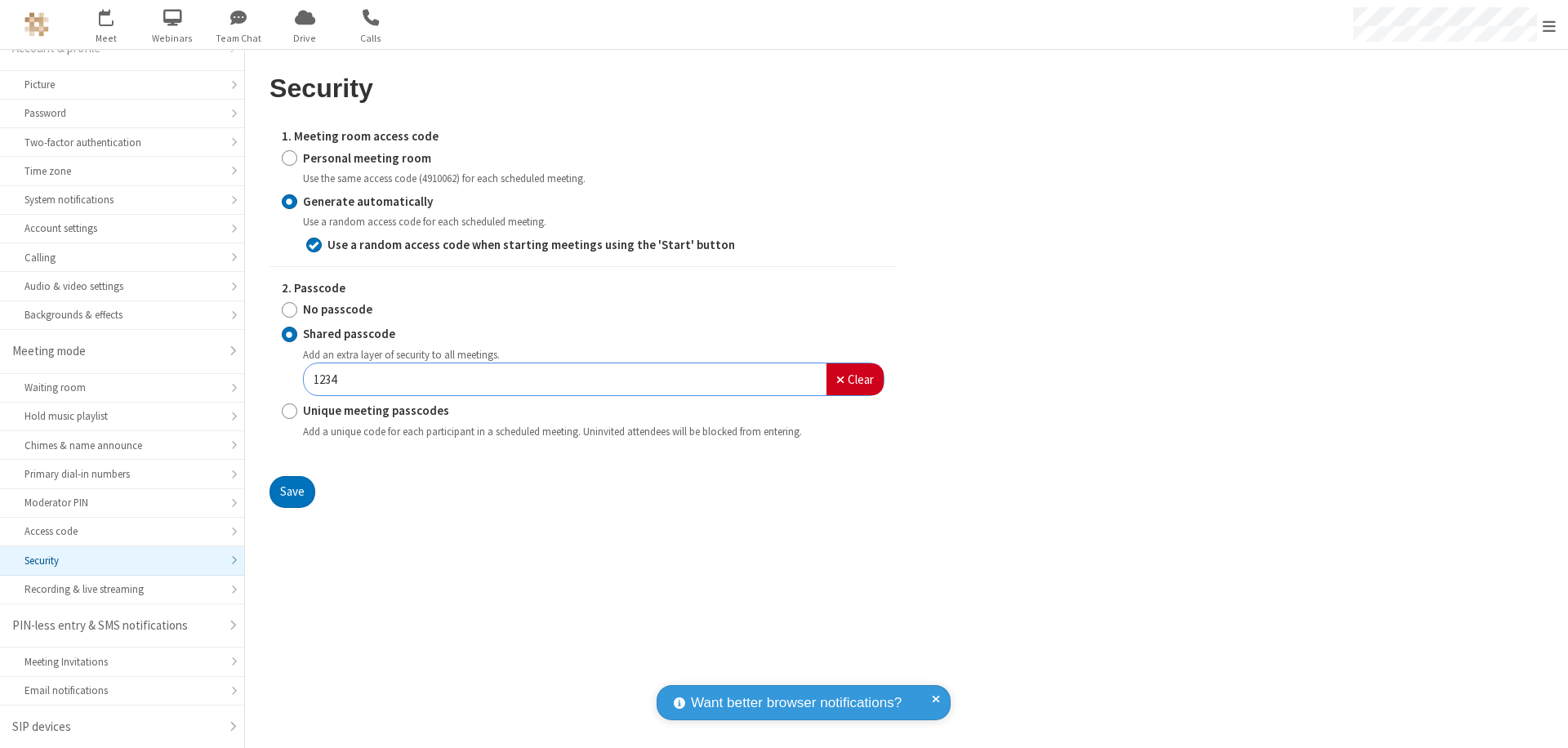
click at [289, 158] on input "Personal meeting room" at bounding box center [289, 158] width 15 height 17
radio input "true"
click at [289, 302] on input "No passcode" at bounding box center [289, 310] width 15 height 17
radio input "true"
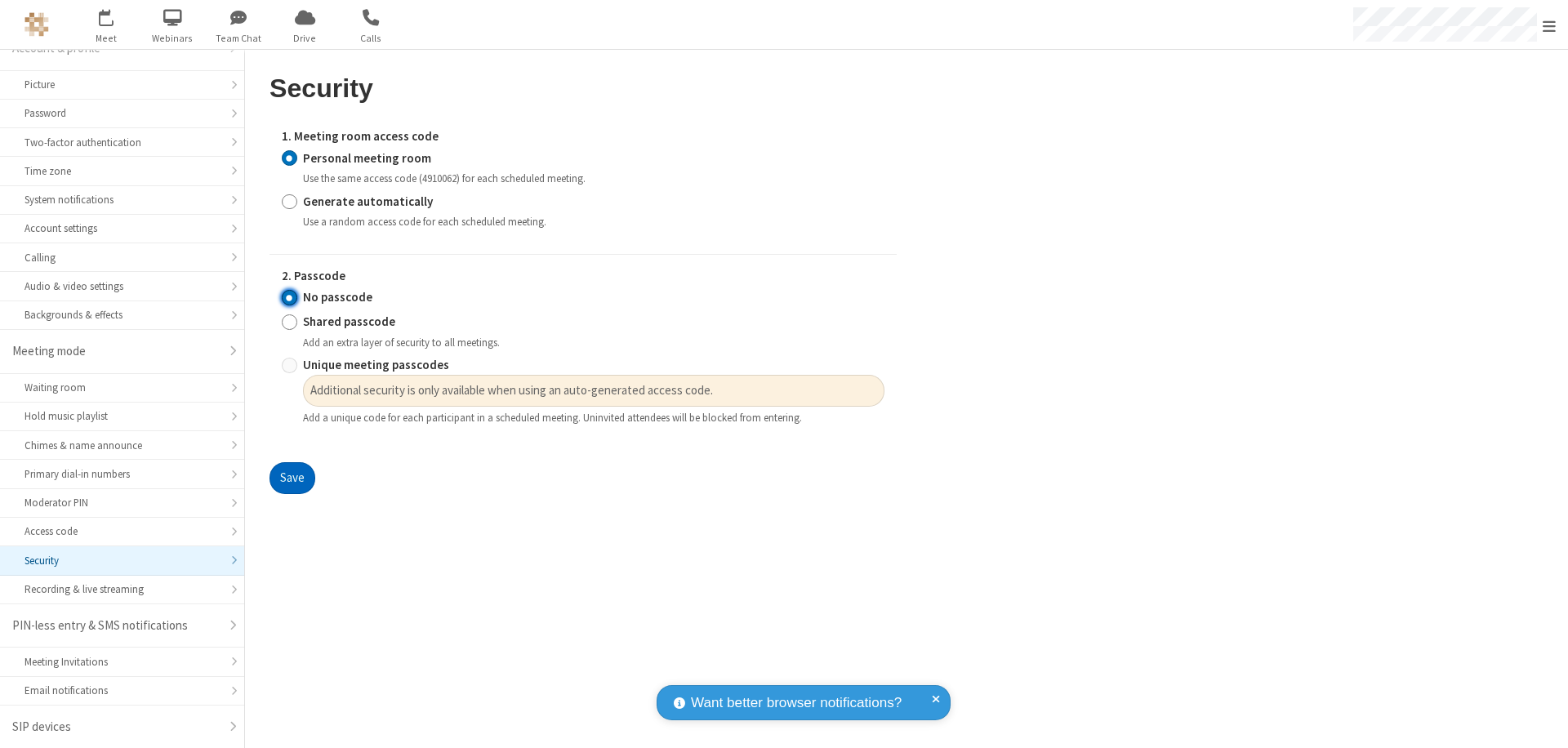
click at [292, 478] on button "Save" at bounding box center [292, 478] width 45 height 33
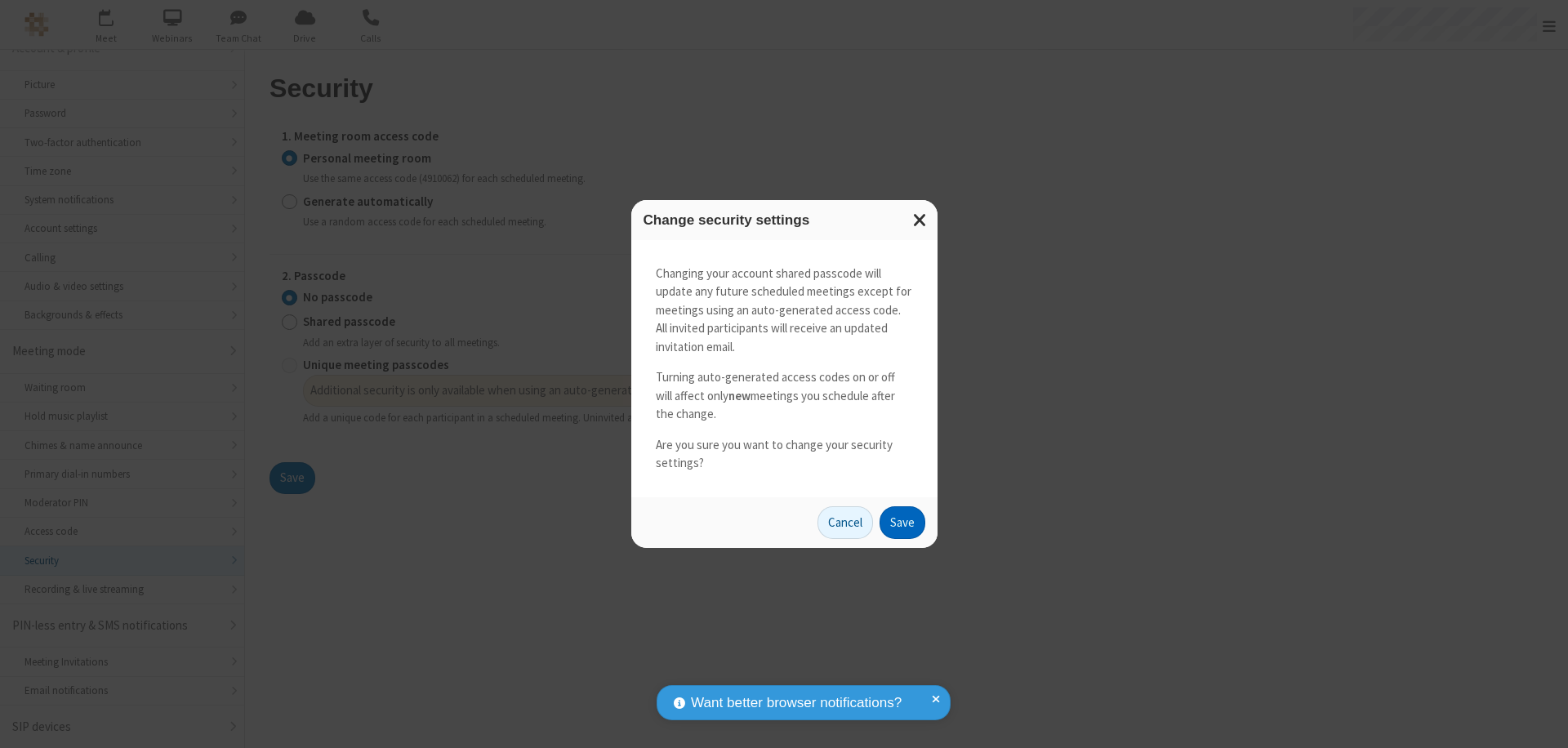
click at [901, 522] on button "Save" at bounding box center [902, 523] width 45 height 33
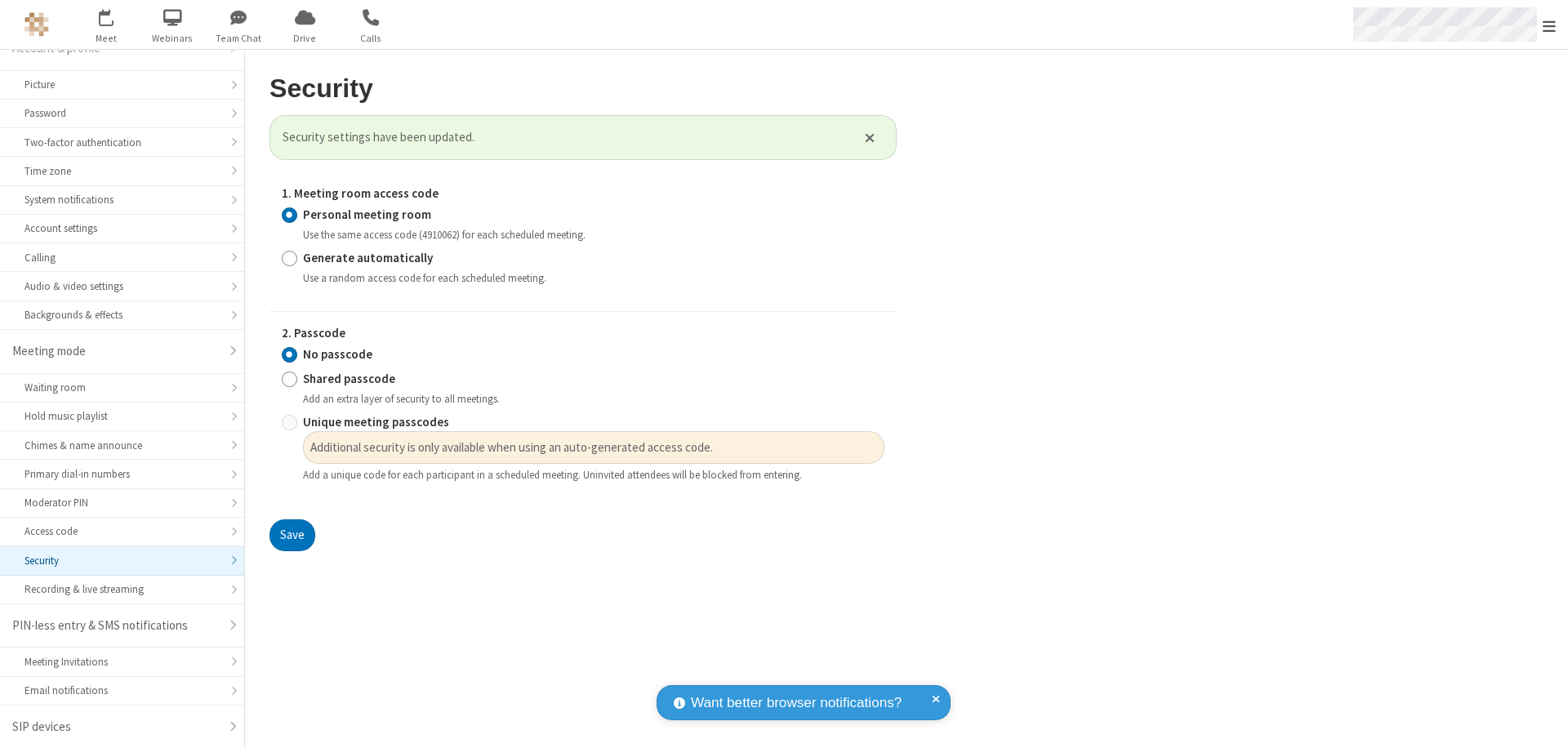
click at [1549, 24] on span "Open menu" at bounding box center [1549, 26] width 13 height 16
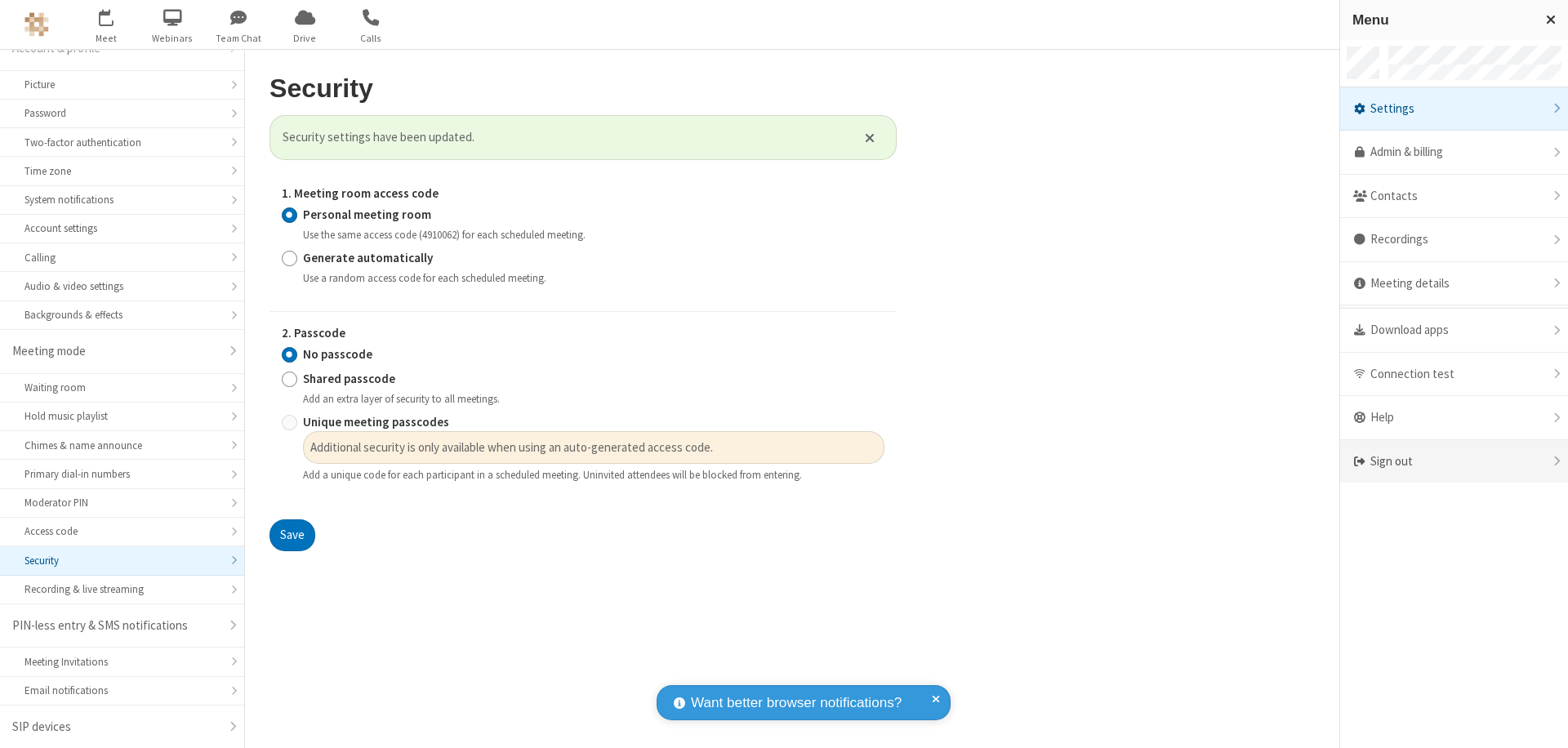
click at [1453, 461] on div "Sign out" at bounding box center [1453, 462] width 227 height 43
